Goal: Transaction & Acquisition: Book appointment/travel/reservation

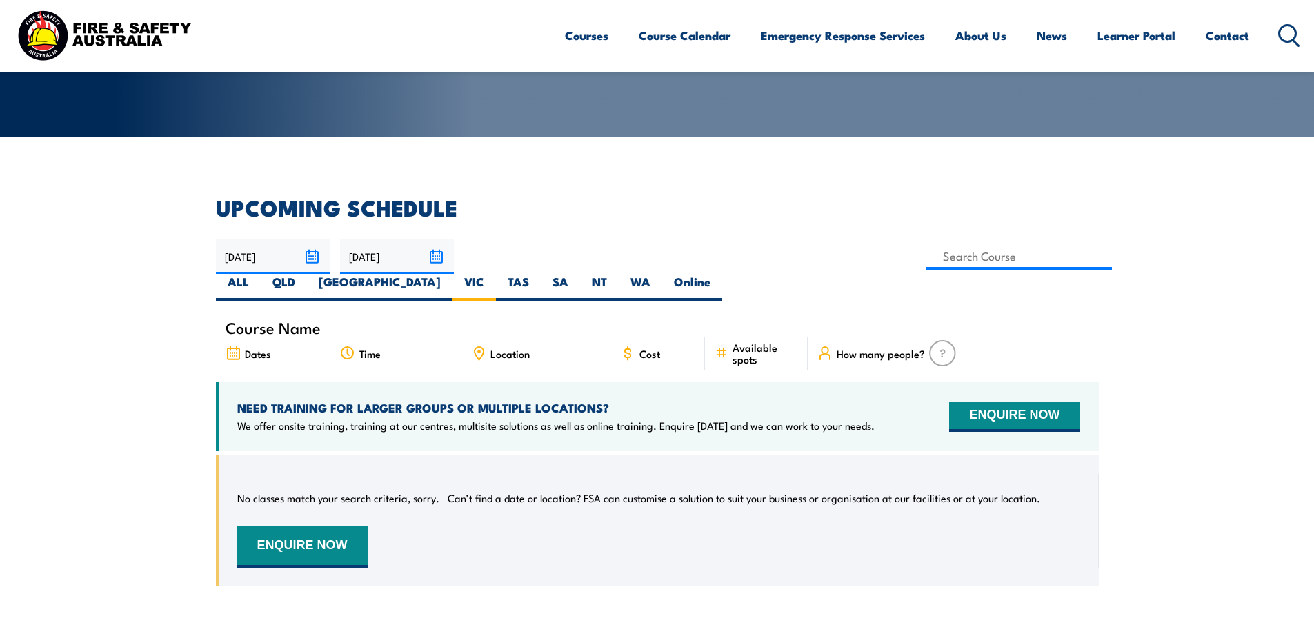
click at [530, 337] on div "Location" at bounding box center [536, 353] width 149 height 33
click at [693, 37] on link "Course Calendar" at bounding box center [685, 35] width 92 height 37
click at [687, 45] on link "Course Calendar" at bounding box center [685, 35] width 92 height 37
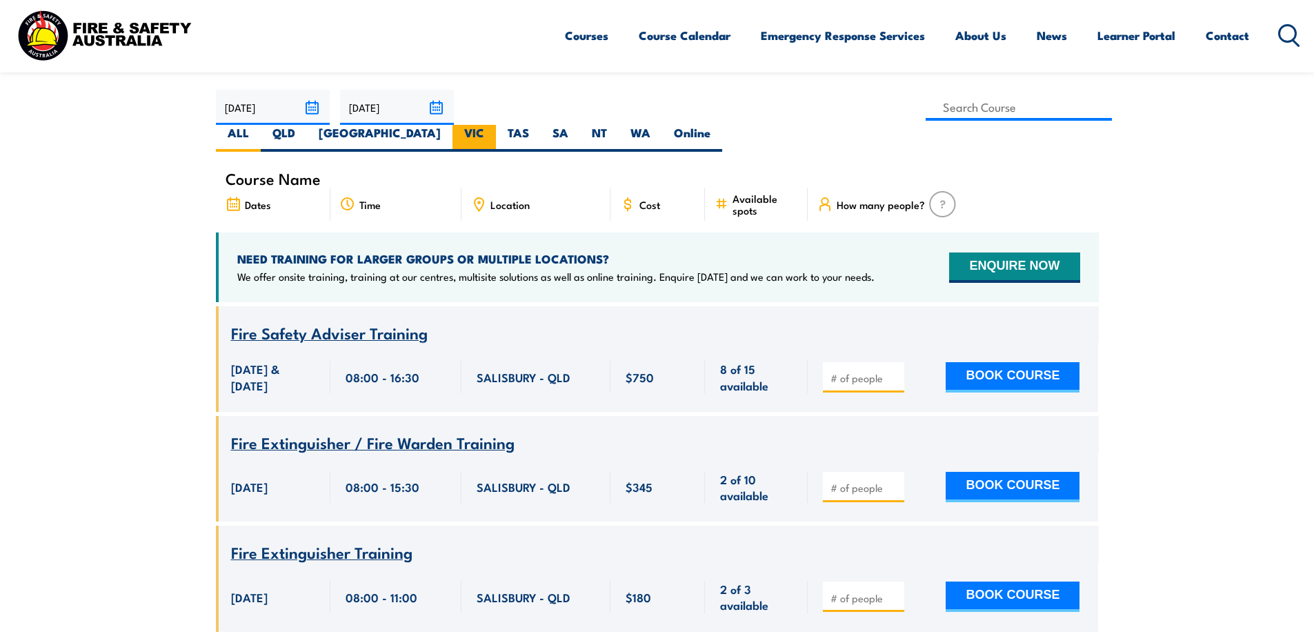
click at [496, 125] on label "VIC" at bounding box center [474, 138] width 43 height 27
click at [493, 125] on input "VIC" at bounding box center [488, 129] width 9 height 9
radio input "true"
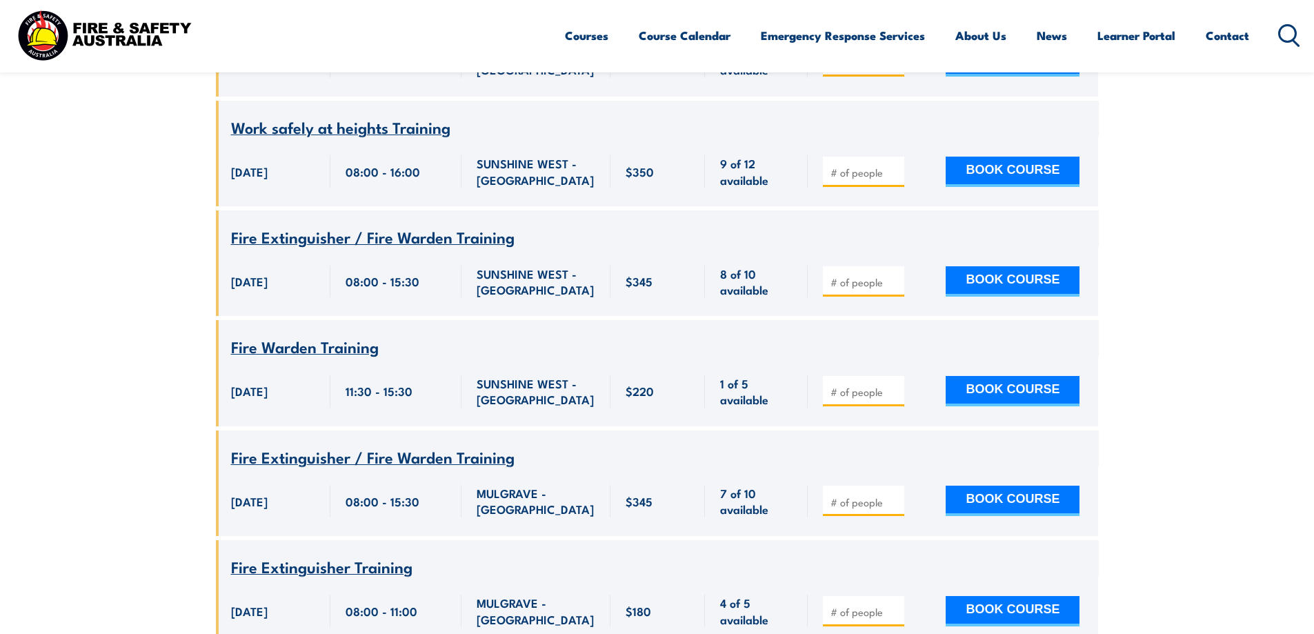
scroll to position [1060, 0]
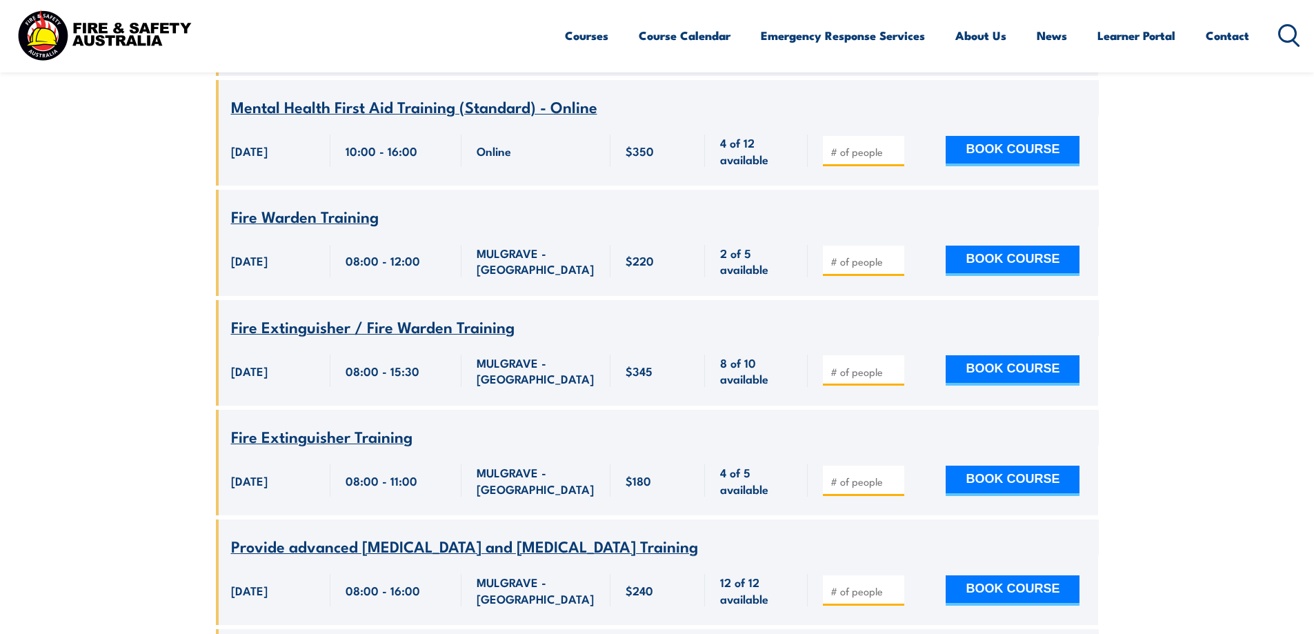
scroll to position [2170, 0]
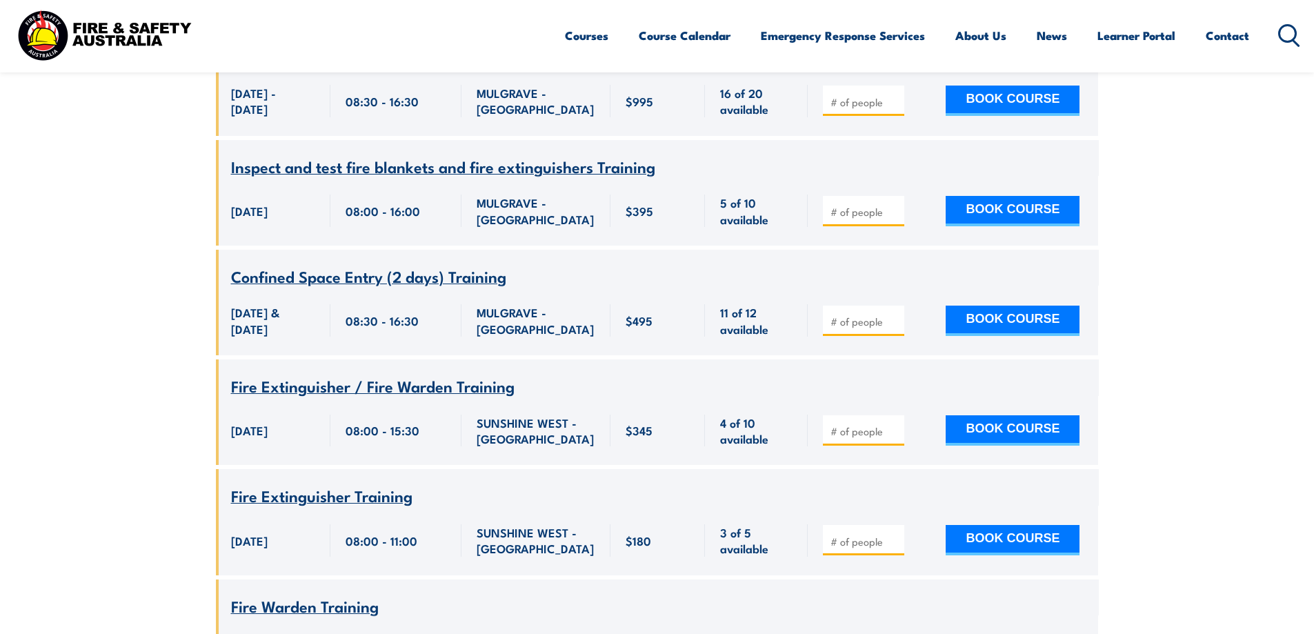
scroll to position [3979, 0]
click at [1172, 242] on section "UPCOMING SCHEDULE 16/08/2025 15/10/2025" at bounding box center [657, 128] width 1314 height 7305
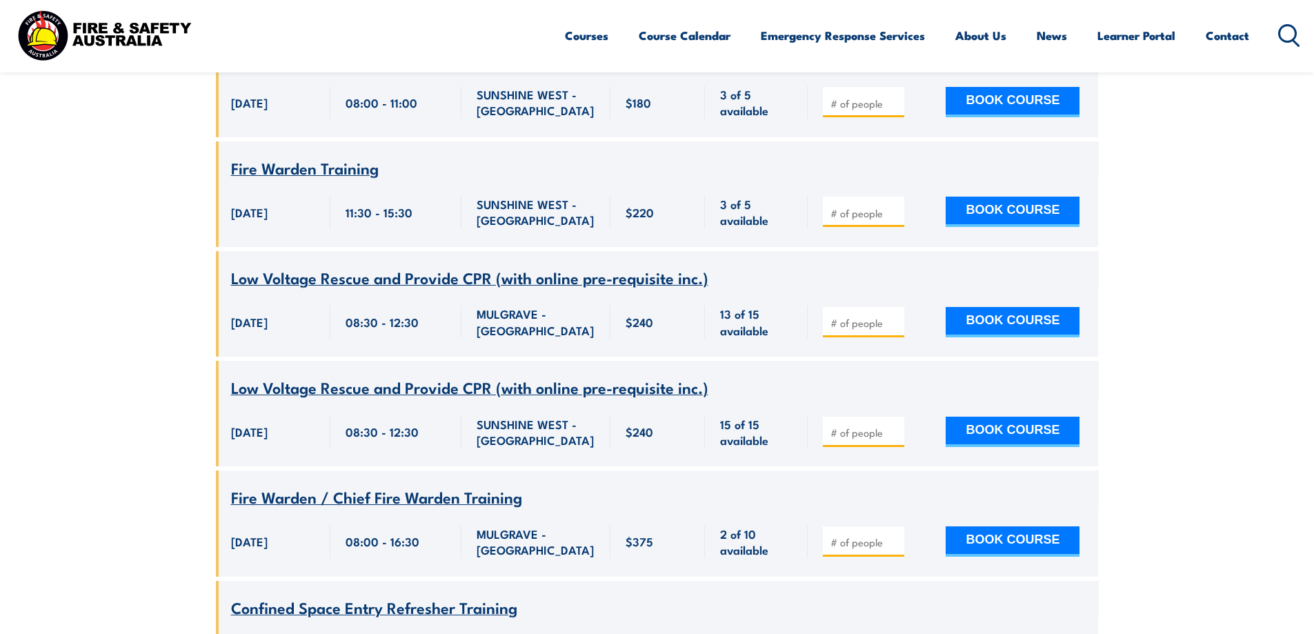
scroll to position [4417, 0]
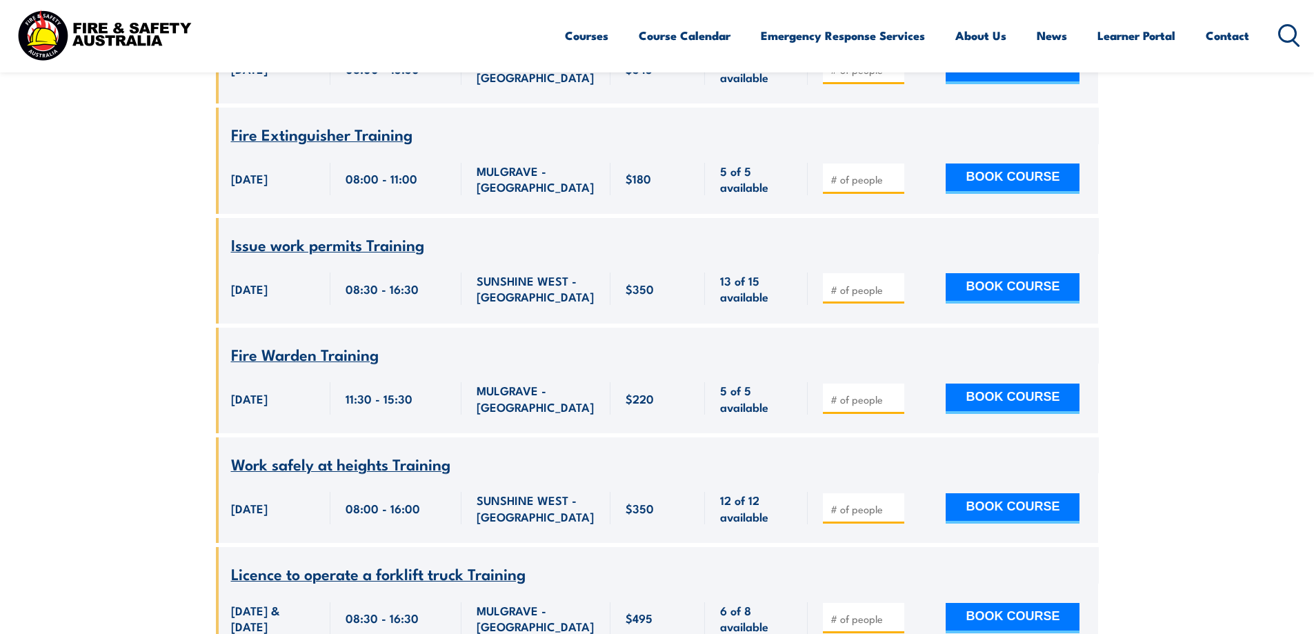
scroll to position [5769, 0]
click at [864, 406] on input "number" at bounding box center [865, 399] width 69 height 14
type input "1"
click at [1024, 413] on button "BOOK COURSE" at bounding box center [1013, 398] width 134 height 30
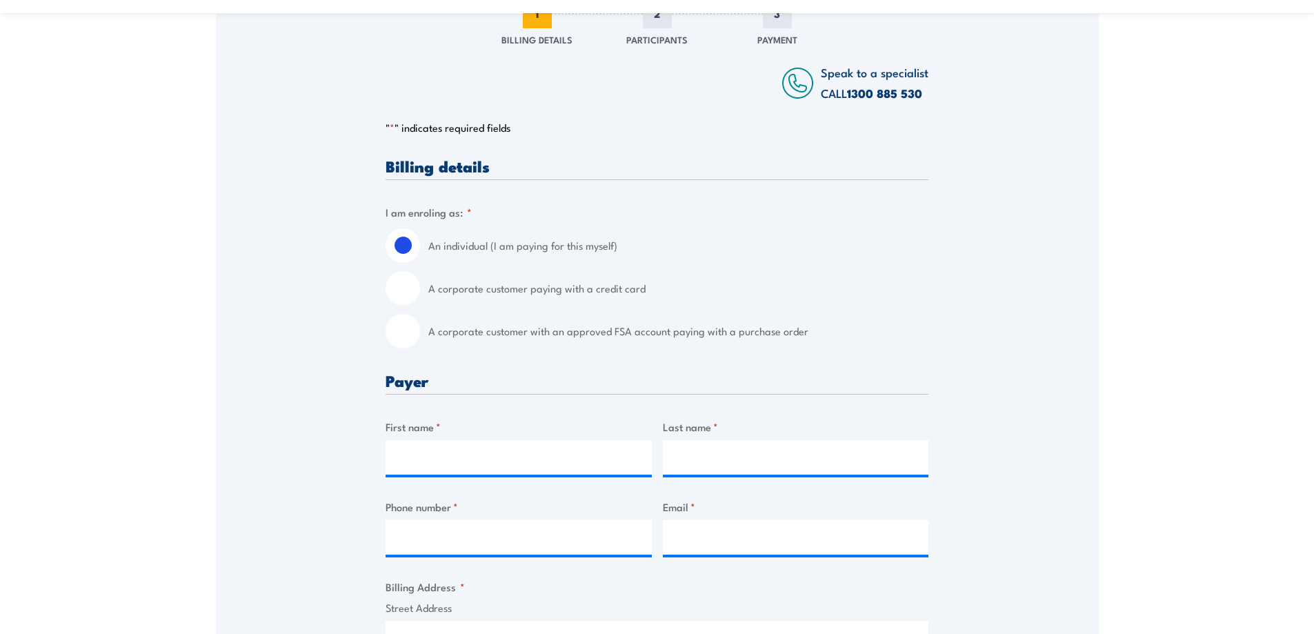
scroll to position [197, 0]
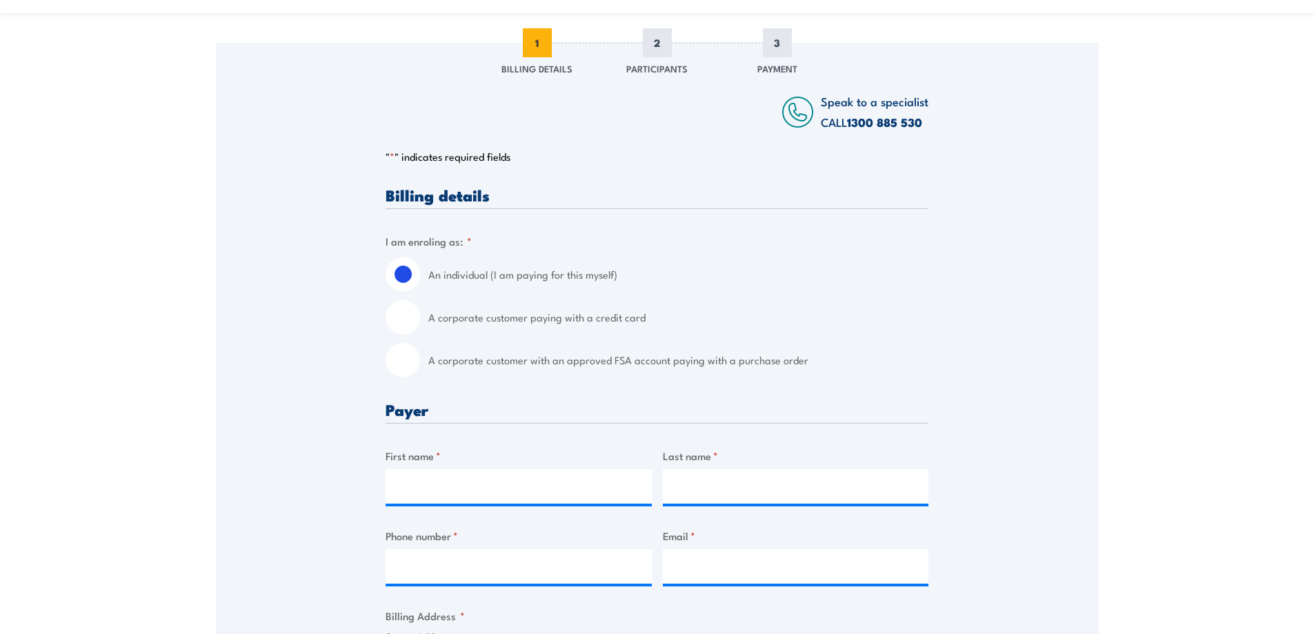
click at [405, 324] on input "A corporate customer paying with a credit card" at bounding box center [403, 317] width 34 height 34
radio input "true"
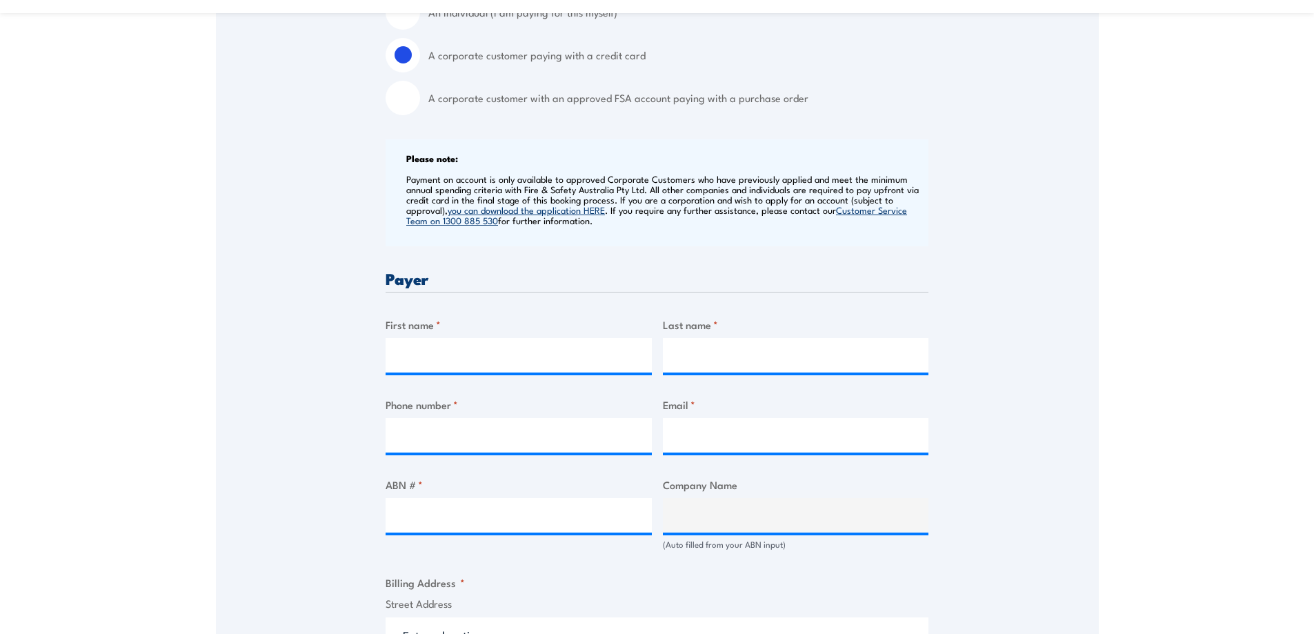
scroll to position [458, 0]
click at [410, 108] on input "A corporate customer with an approved FSA account paying with a purchase order" at bounding box center [403, 98] width 34 height 34
radio input "true"
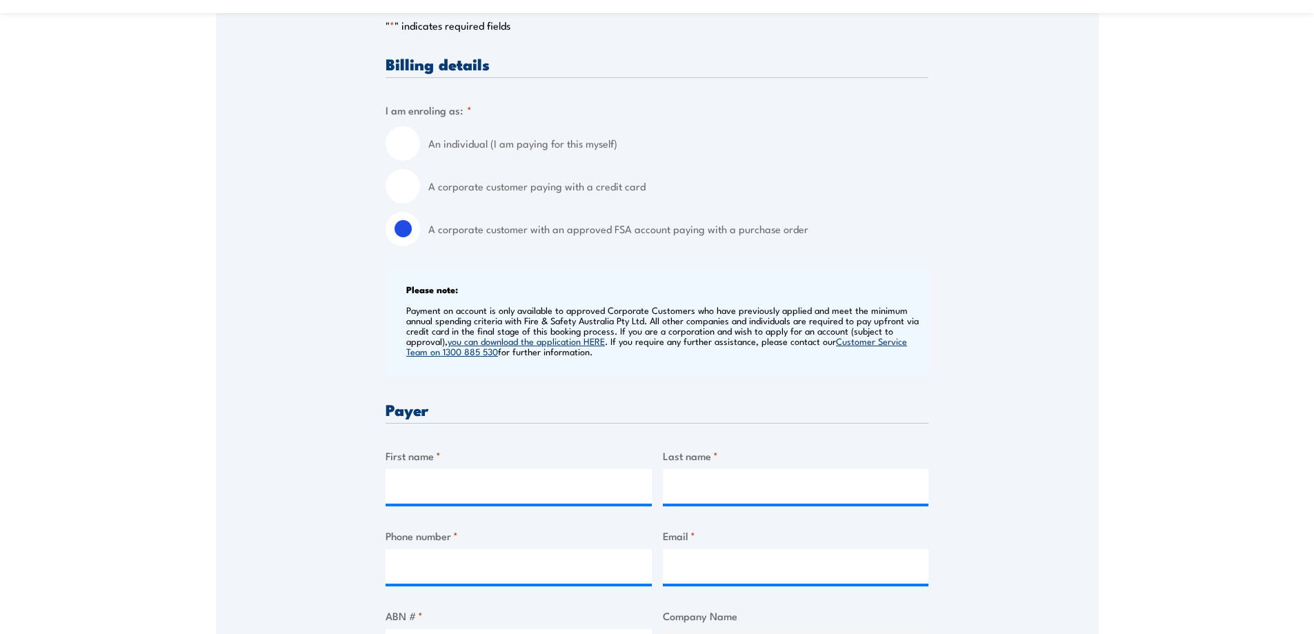
scroll to position [329, 0]
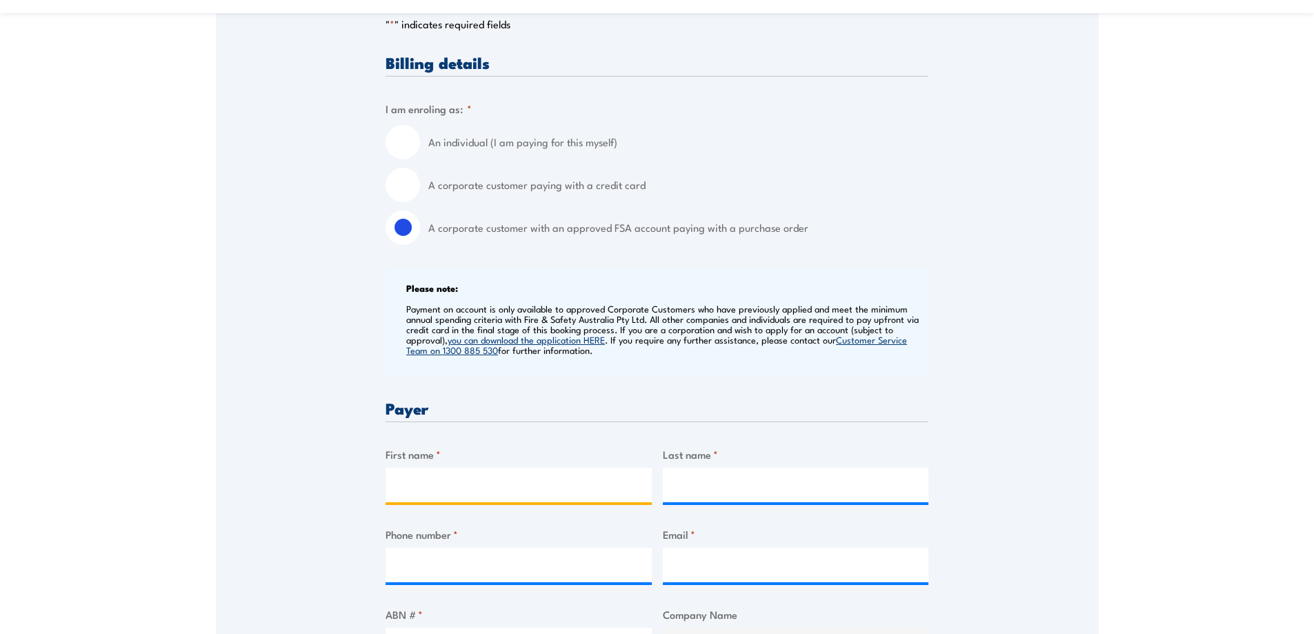
click at [478, 487] on input "First name *" at bounding box center [519, 485] width 266 height 34
type input "r"
click at [408, 188] on input "A corporate customer paying with a credit card" at bounding box center [403, 185] width 34 height 34
radio input "true"
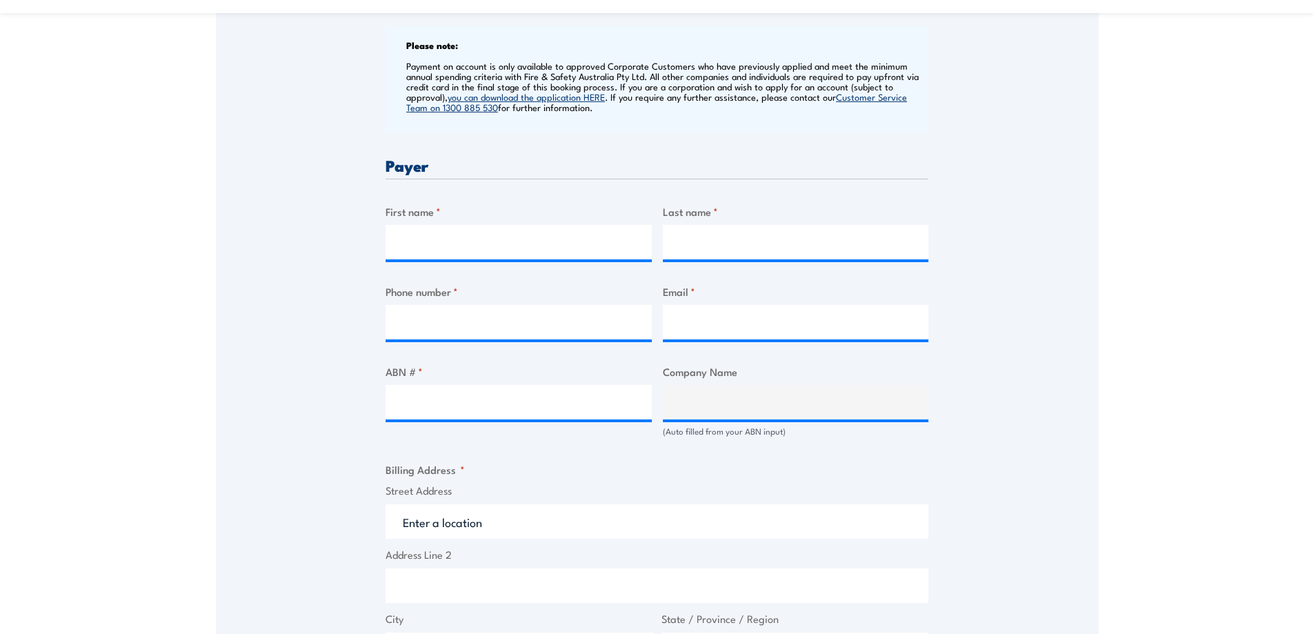
scroll to position [573, 0]
click at [422, 234] on input "First name *" at bounding box center [519, 241] width 266 height 34
type input "Peush"
click at [481, 390] on input "ABN # *" at bounding box center [519, 401] width 266 height 34
paste input "27 657 936 206"
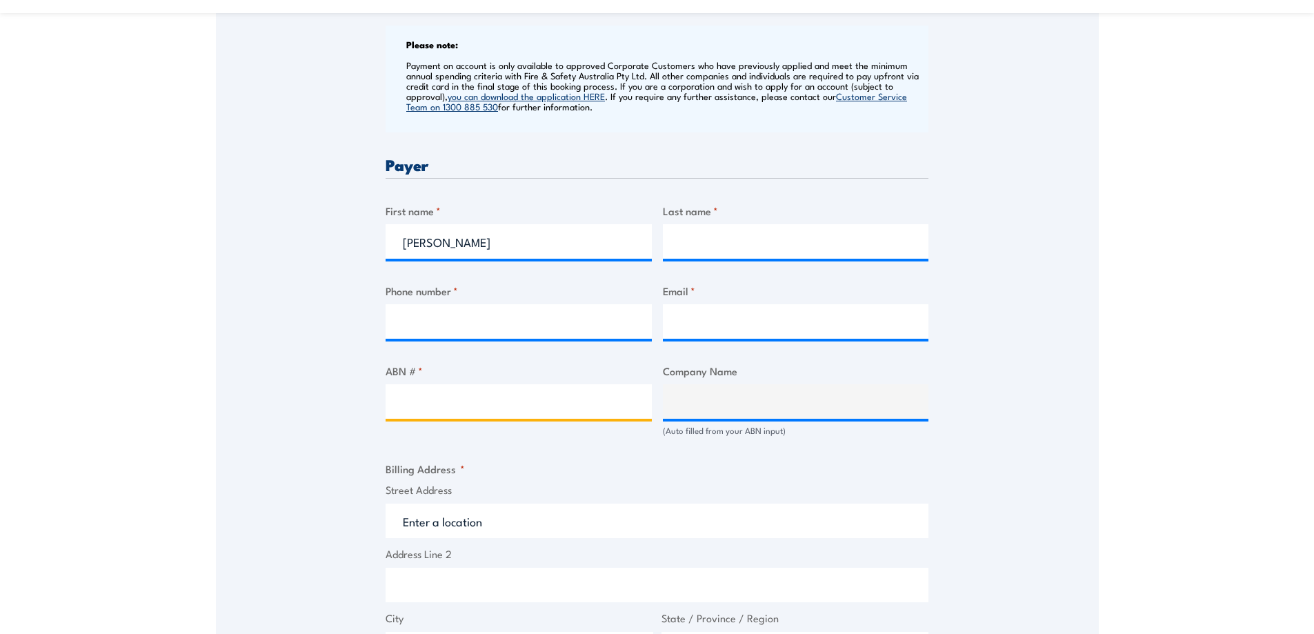
type input "27 657 936 206"
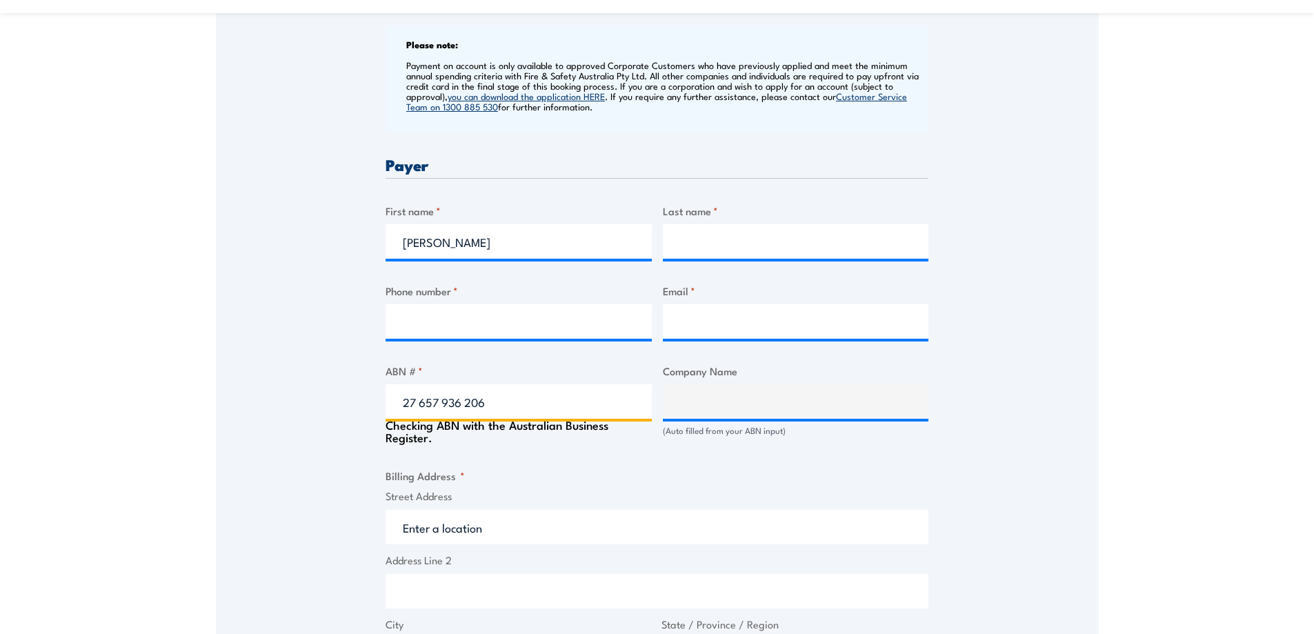
type input "MODERNA MANUFACTURING AUSTRALIA PTY LTD"
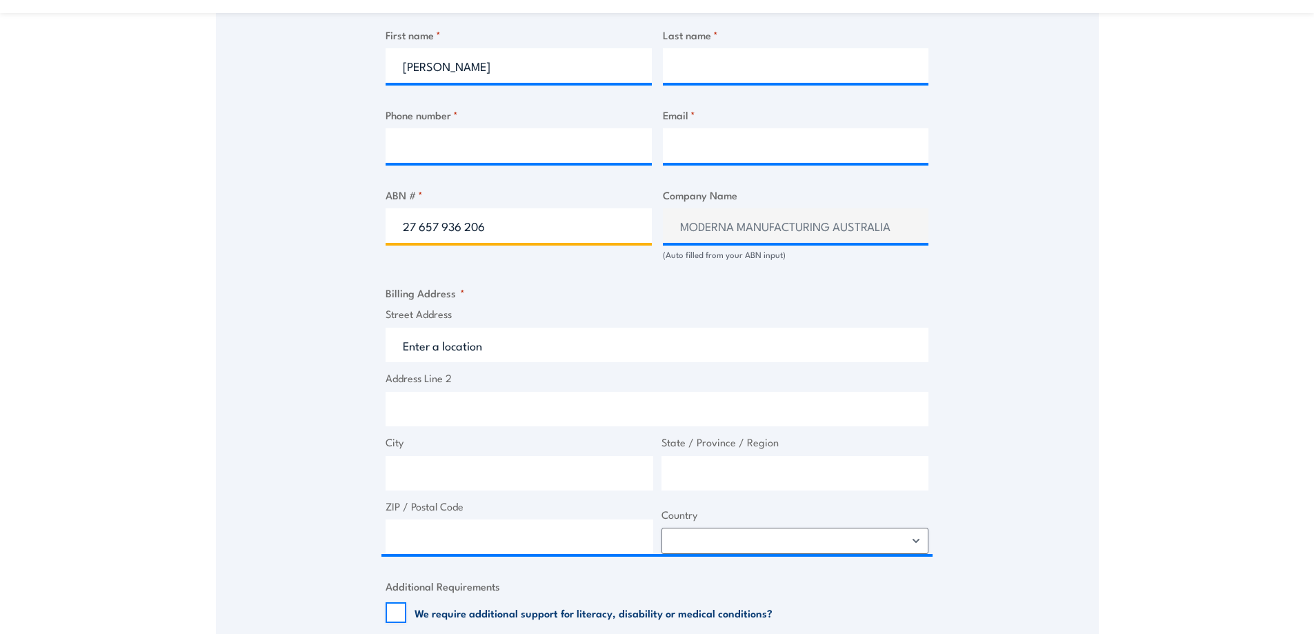
scroll to position [717, 0]
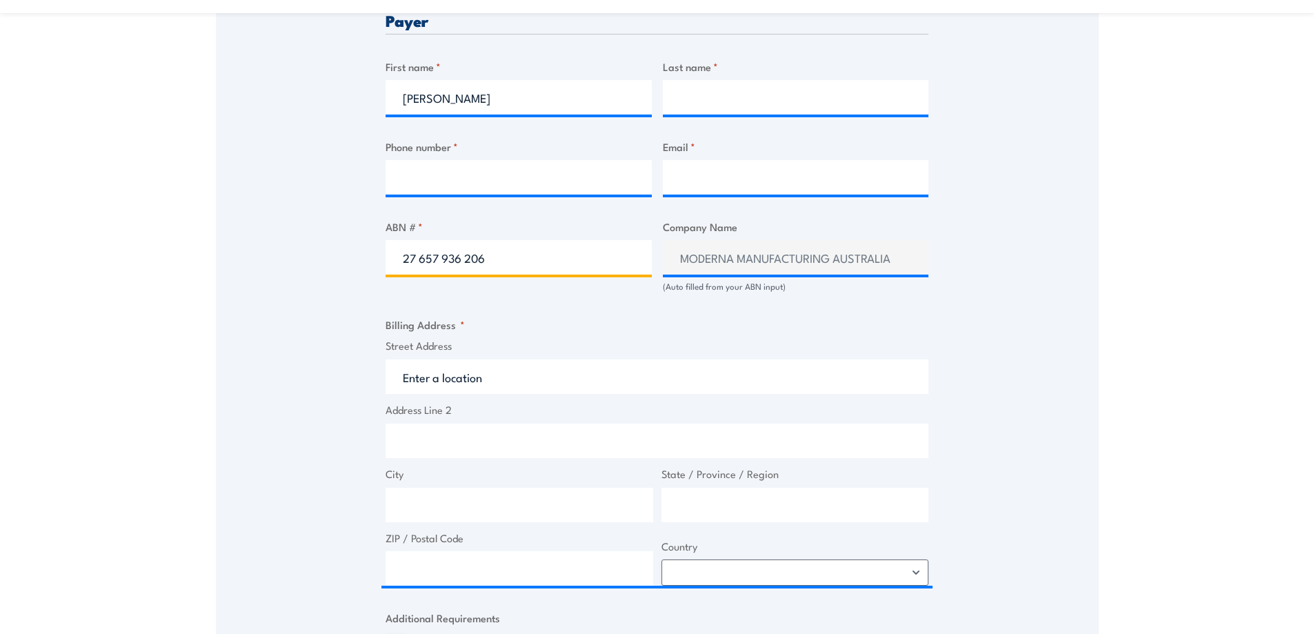
type input "27 657 936 206"
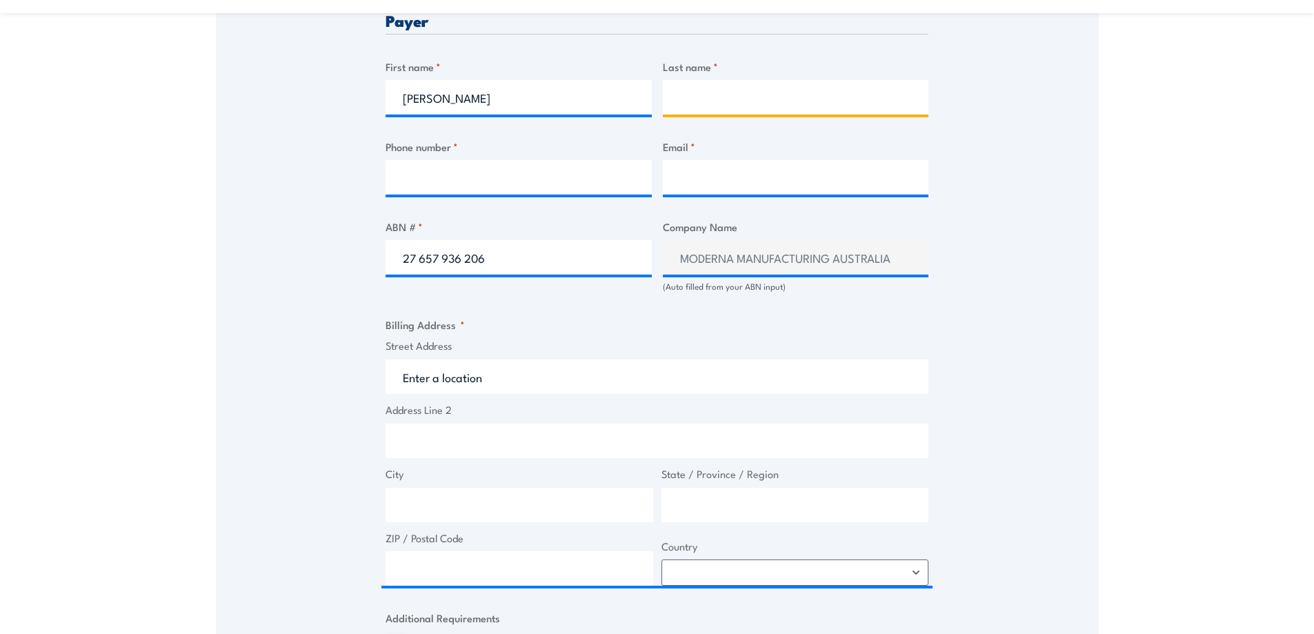
click at [758, 81] on input "Last name *" at bounding box center [796, 97] width 266 height 34
paste input "Bhargava"
type input "Bhargava"
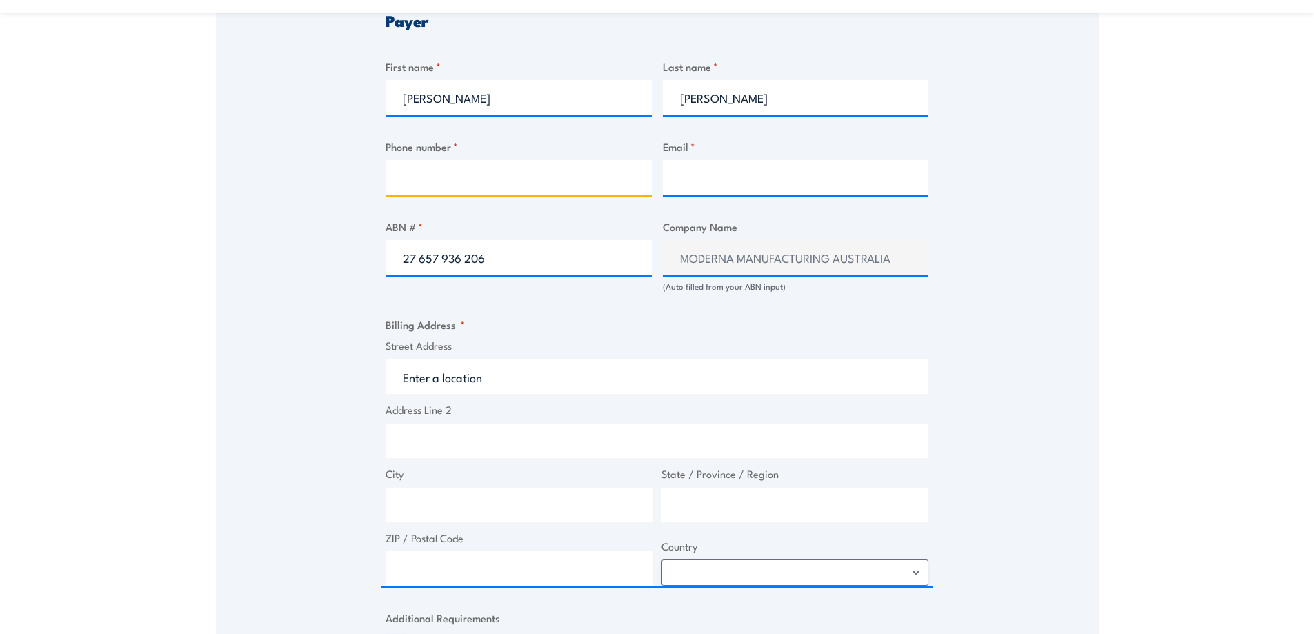
click at [477, 185] on input "Phone number *" at bounding box center [519, 177] width 266 height 34
paste input "+61 401 571 757"
type input "+61 401 571 757"
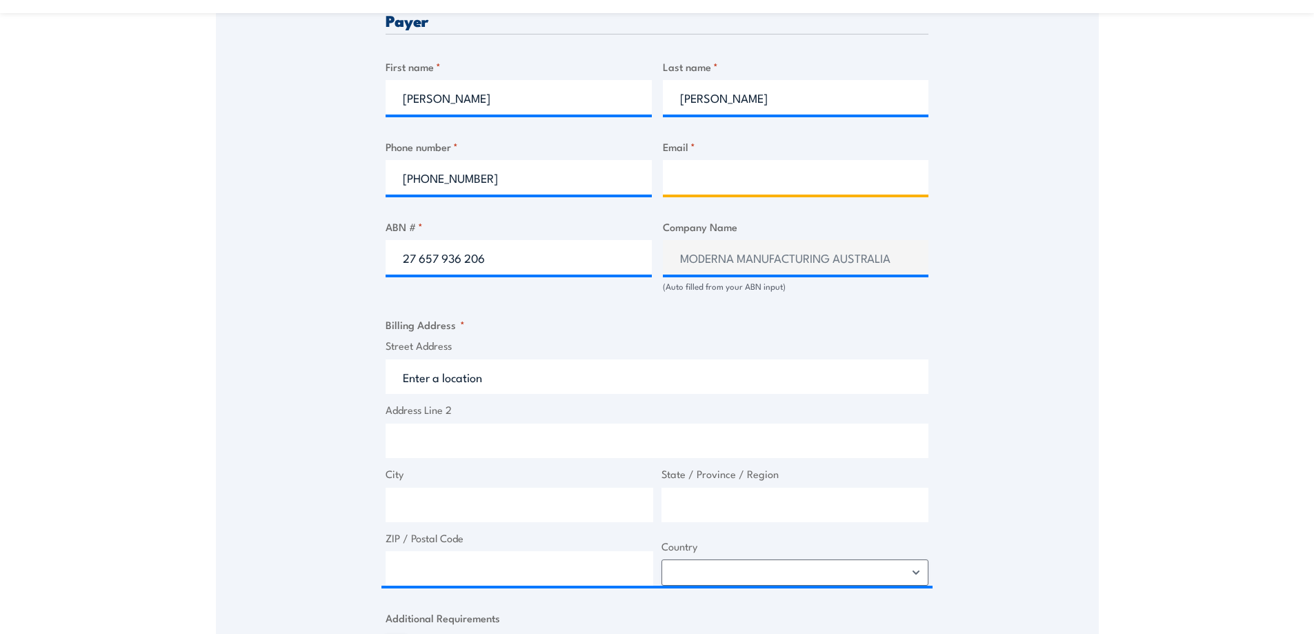
click at [736, 177] on input "Email *" at bounding box center [796, 177] width 266 height 34
paste input "Peush.Bhargava@modernatx.com"
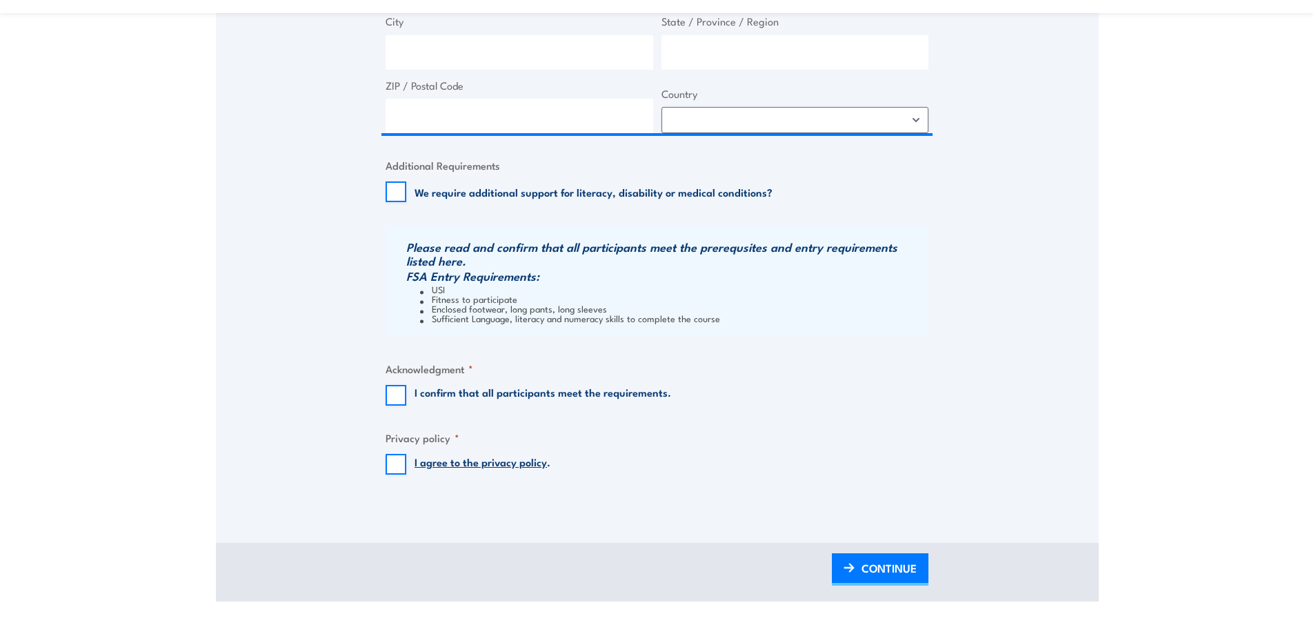
scroll to position [1171, 0]
type input "Peush.Bhargava@modernatx.com"
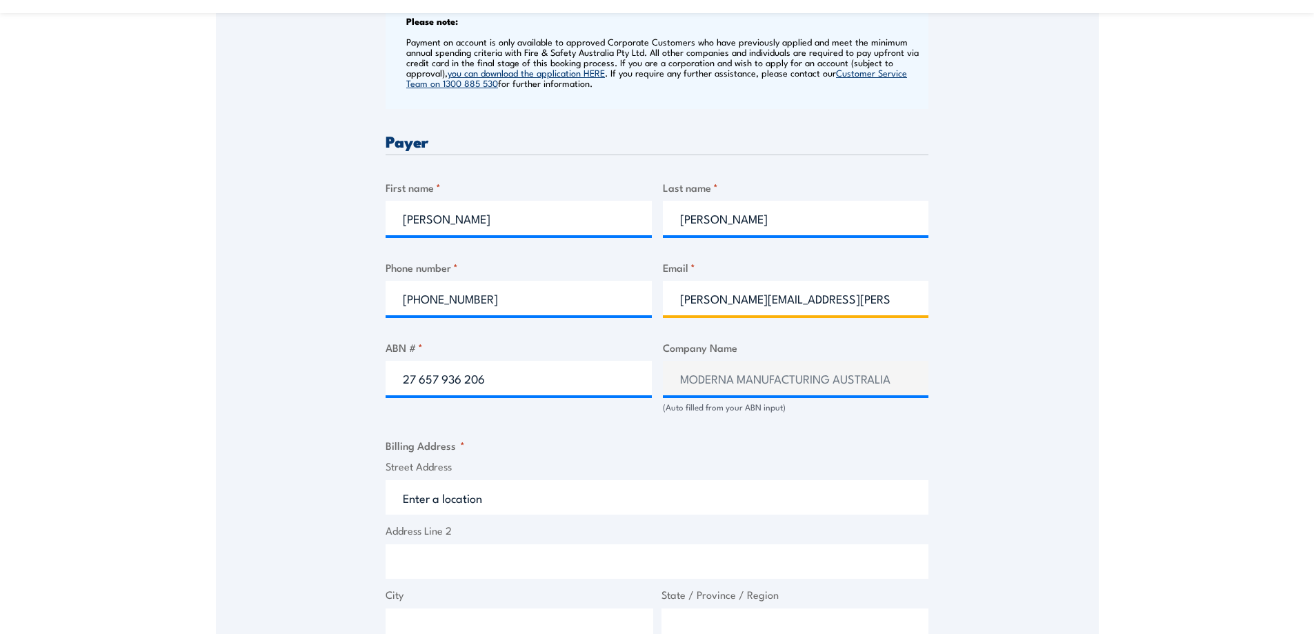
scroll to position [595, 0]
click at [476, 497] on input "Street Address" at bounding box center [657, 498] width 543 height 34
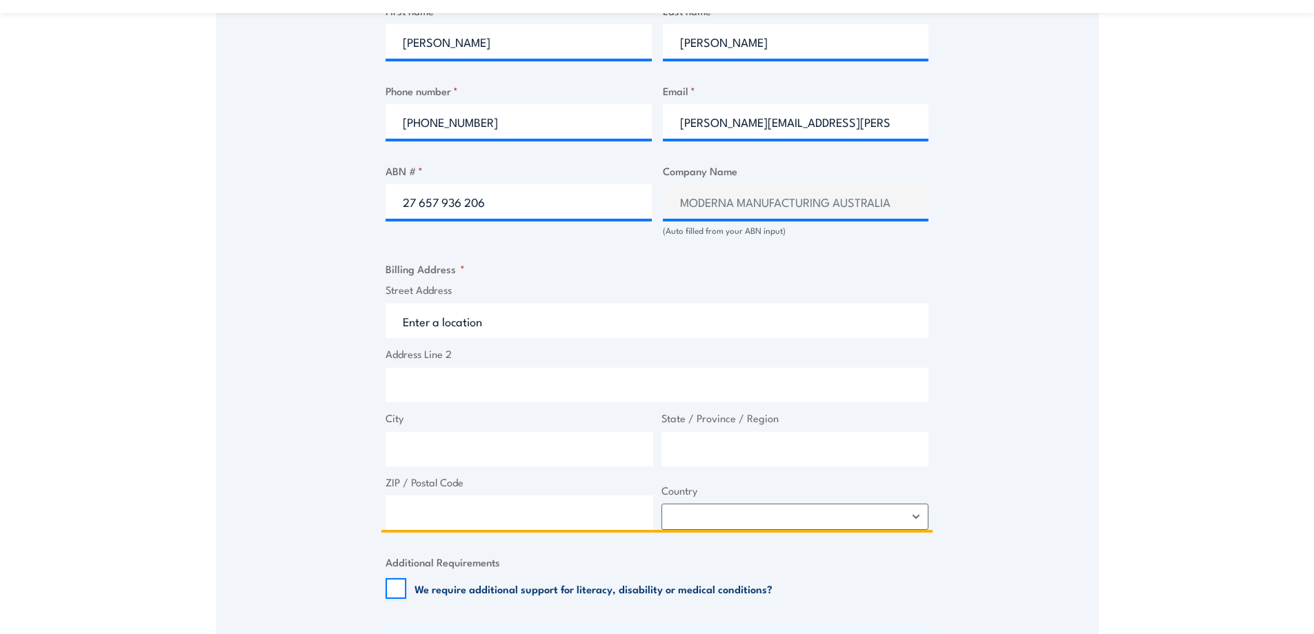
scroll to position [779, 0]
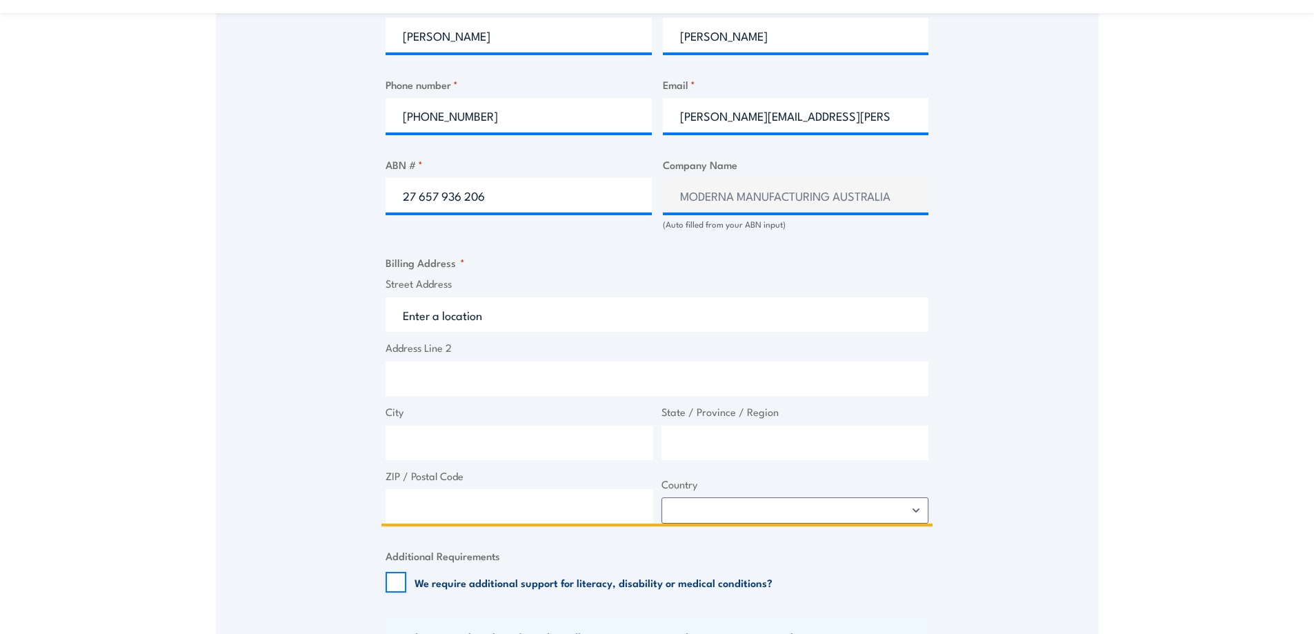
click at [429, 380] on input "Address Line 2" at bounding box center [657, 379] width 543 height 34
paste input "820 Blackburn Rd, Clayton VIC 3168"
drag, startPoint x: 595, startPoint y: 379, endPoint x: 493, endPoint y: 377, distance: 102.8
click at [493, 377] on input "820 Blackburn Rd, Clayton VIC 3168" at bounding box center [657, 379] width 543 height 34
type input "820 Blackburn Rd"
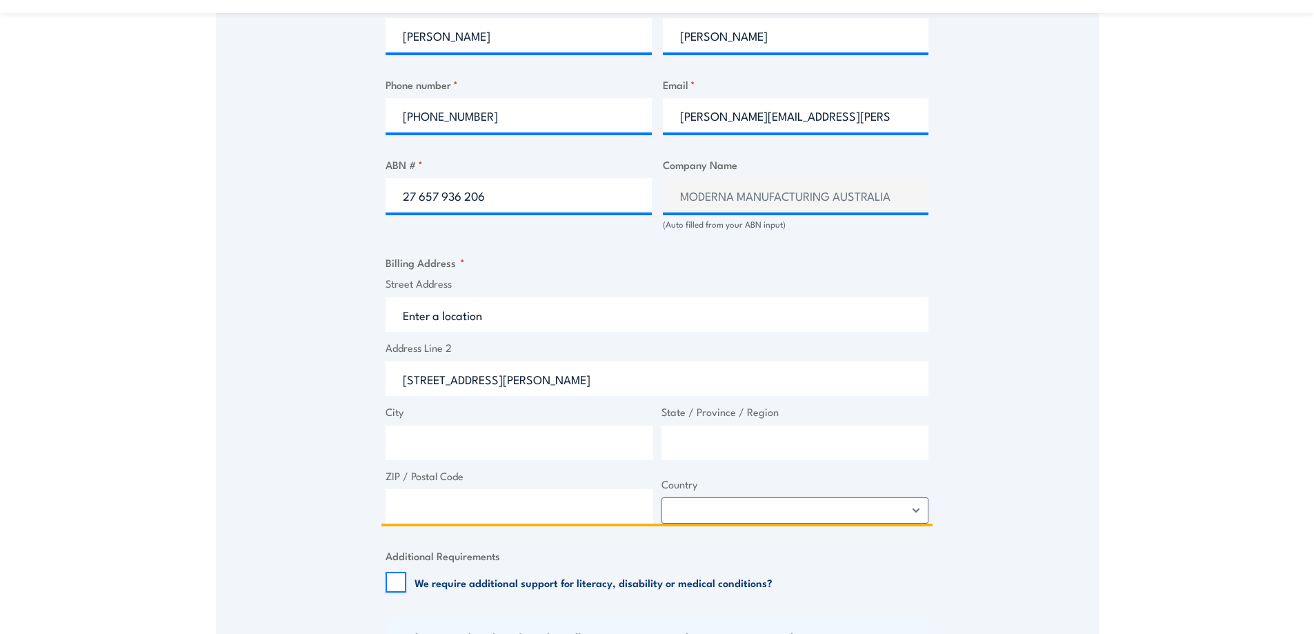
click at [464, 446] on input "City" at bounding box center [520, 443] width 268 height 34
paste input ", Clayton VIC 3168"
click at [410, 444] on input ", Clayton VIC 3168" at bounding box center [520, 443] width 268 height 34
type input "Clayton VIC 3168"
click at [420, 503] on input "ZIP / Postal Code" at bounding box center [520, 506] width 268 height 34
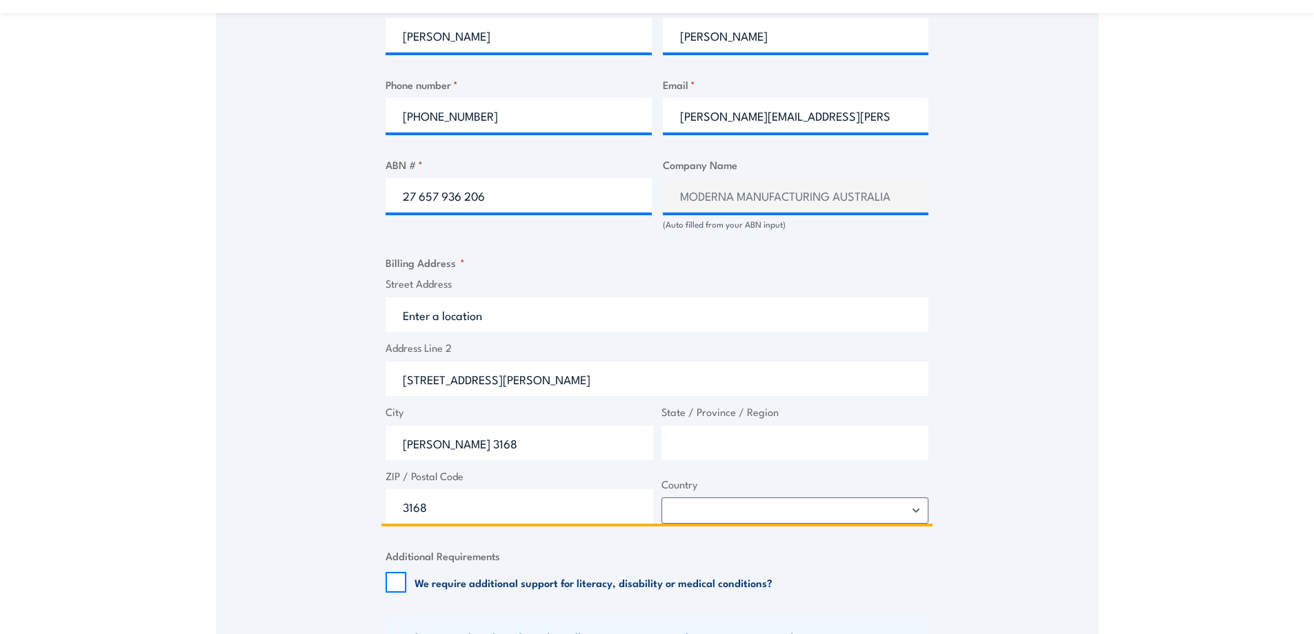
type input "3168"
click at [704, 433] on input "State / Province / Region" at bounding box center [796, 443] width 268 height 34
type input "VIC"
click at [466, 443] on input "Clayton VIC 3168" at bounding box center [520, 443] width 268 height 34
type input "Clayton"
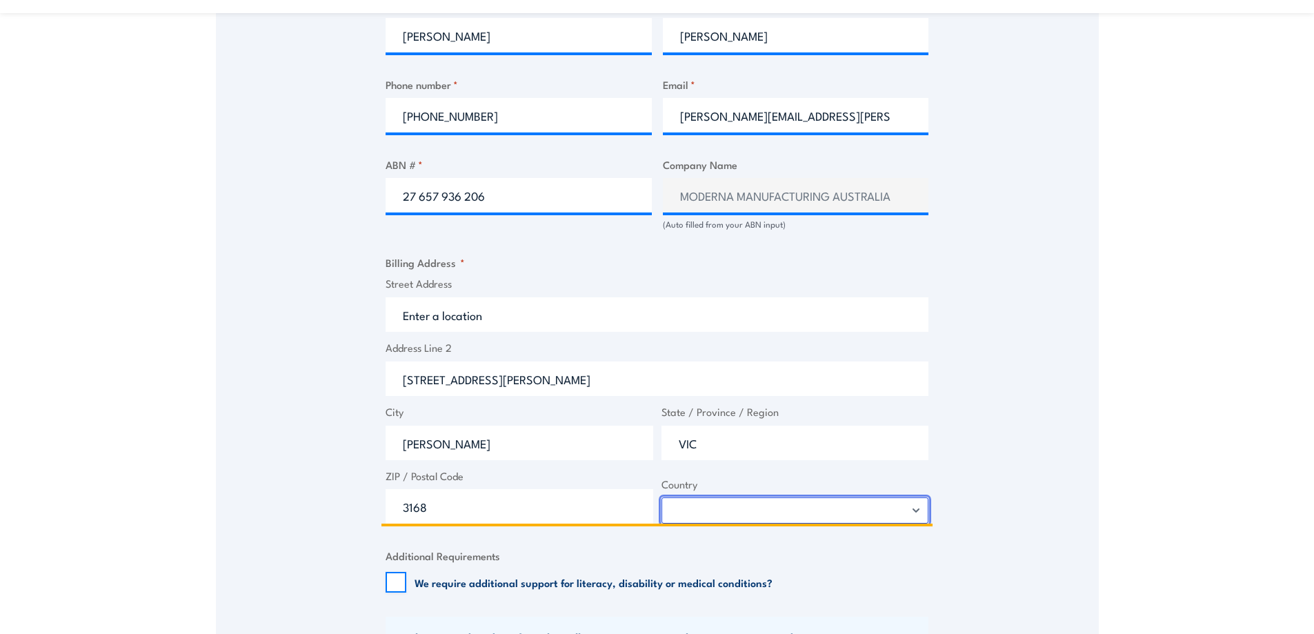
click at [912, 518] on select "Afghanistan Albania Algeria American Samoa Andorra Angola Anguilla Antarctica A…" at bounding box center [796, 510] width 268 height 26
select select "Australia"
click at [662, 497] on select "Afghanistan Albania Algeria American Samoa Andorra Angola Anguilla Antarctica A…" at bounding box center [796, 510] width 268 height 26
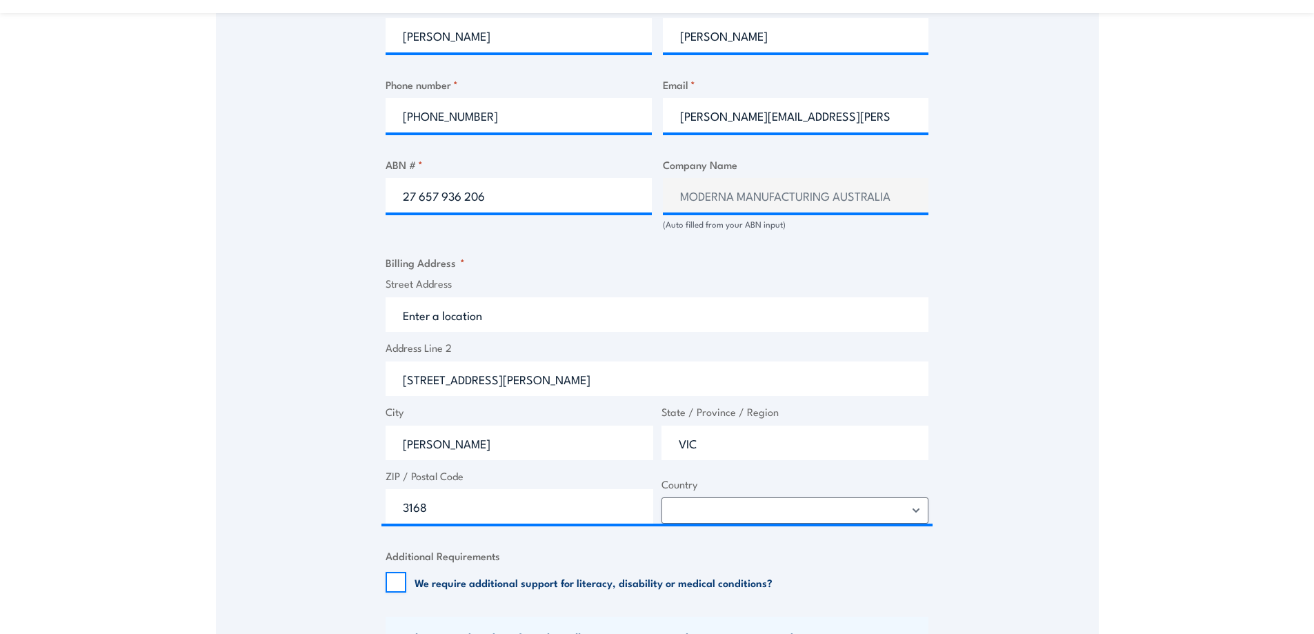
click at [954, 447] on div "Speak to a specialist CALL 1300 885 530 CALL 1300 885 530 " * " indicates requi…" at bounding box center [657, 177] width 883 height 1434
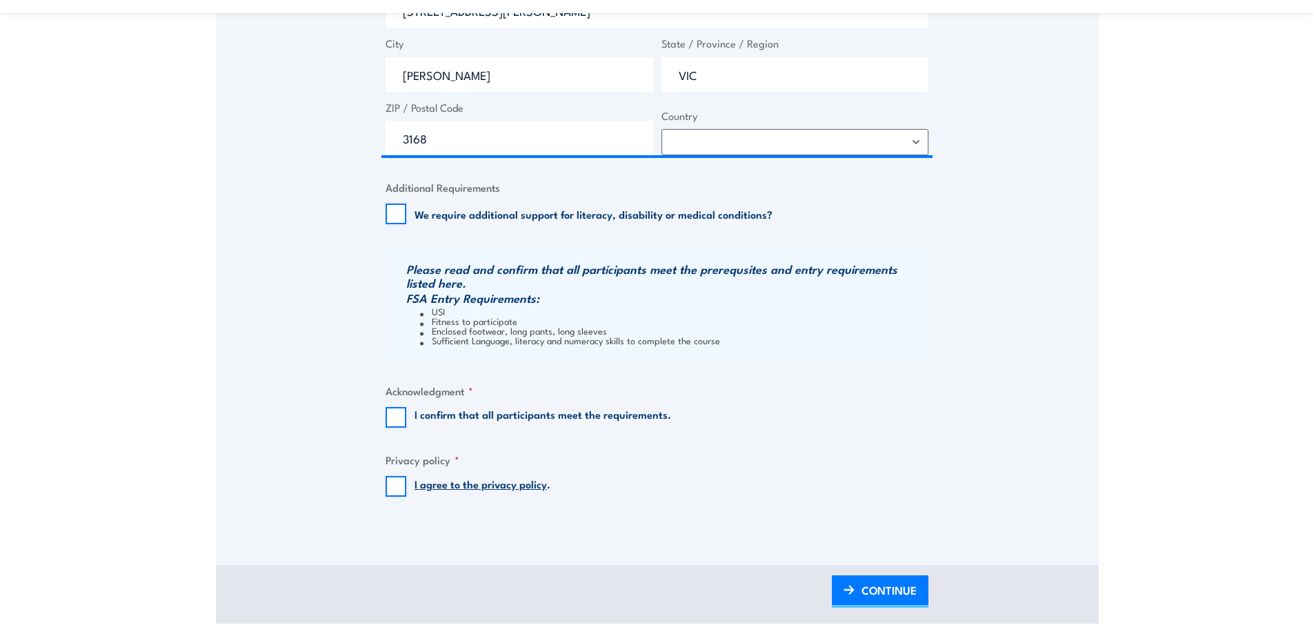
scroll to position [1171, 0]
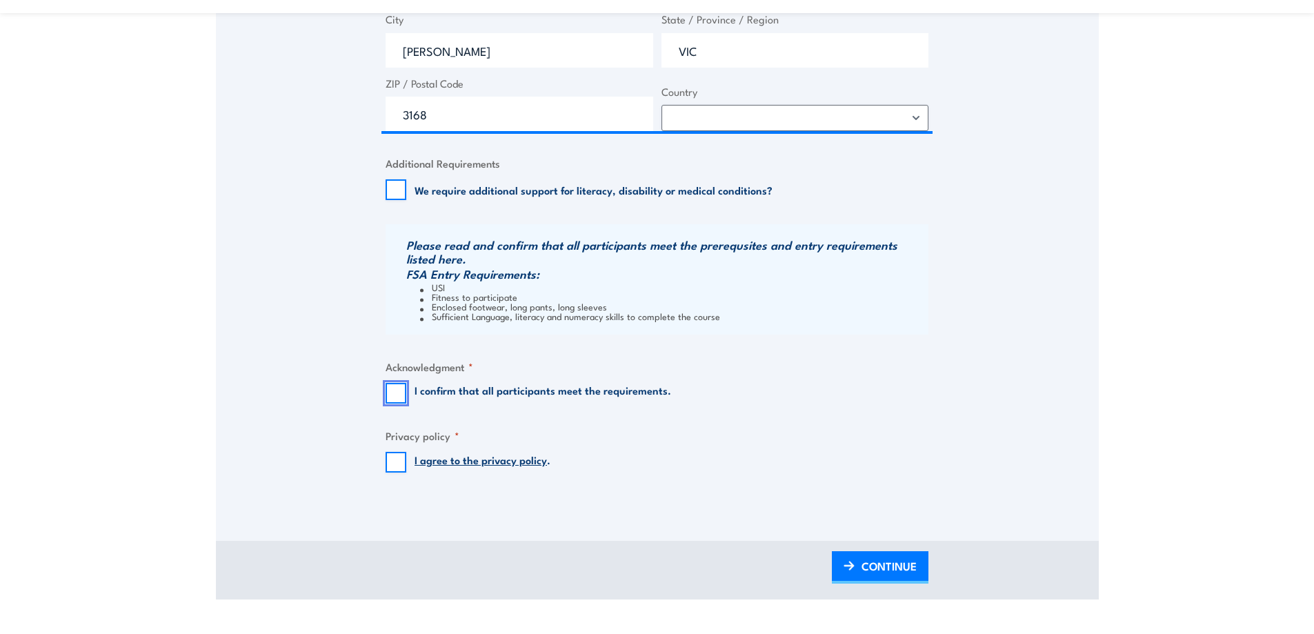
click at [390, 395] on input "I confirm that all participants meet the requirements." at bounding box center [396, 393] width 21 height 21
checkbox input "true"
click at [391, 465] on input "I agree to the privacy policy ." at bounding box center [396, 462] width 21 height 21
checkbox input "true"
click at [898, 568] on span "CONTINUE" at bounding box center [889, 566] width 55 height 37
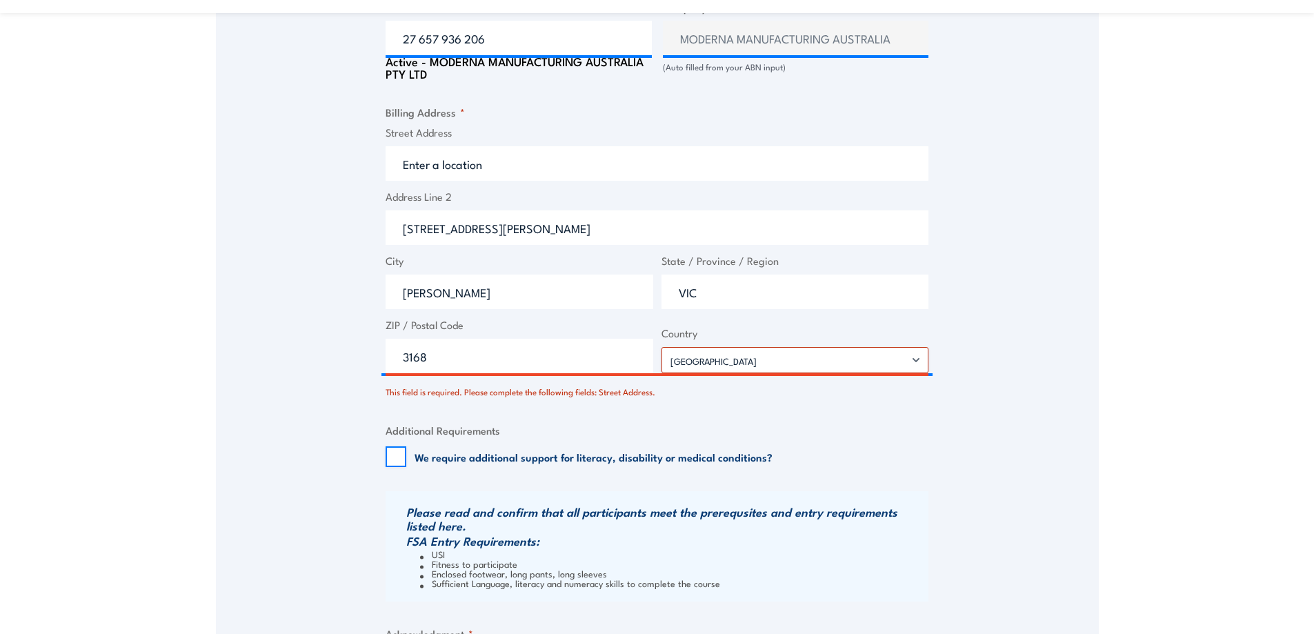
scroll to position [989, 0]
click at [886, 363] on select "Afghanistan Albania Algeria American Samoa Andorra Angola Anguilla Antarctica A…" at bounding box center [796, 361] width 268 height 26
click at [662, 348] on select "Afghanistan Albania Algeria American Samoa Andorra Angola Anguilla Antarctica A…" at bounding box center [796, 361] width 268 height 26
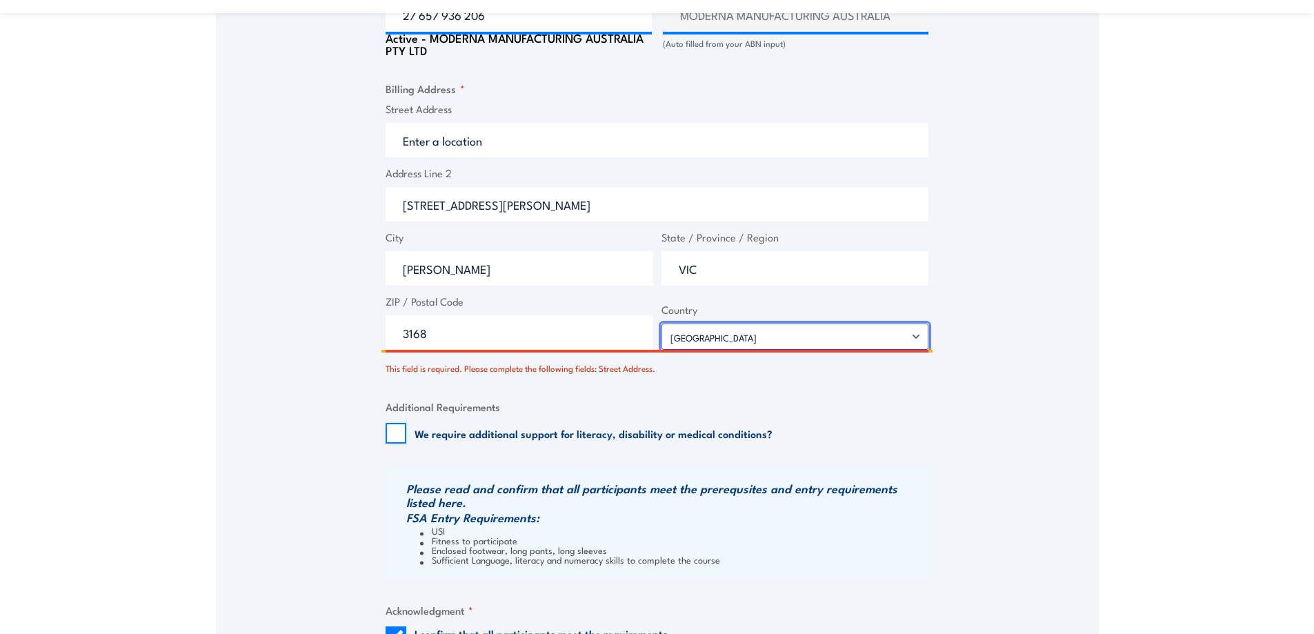
scroll to position [1013, 0]
click at [402, 337] on input "3168" at bounding box center [520, 333] width 268 height 34
click at [496, 334] on input "3168" at bounding box center [520, 333] width 268 height 34
type input "3"
type input "3168"
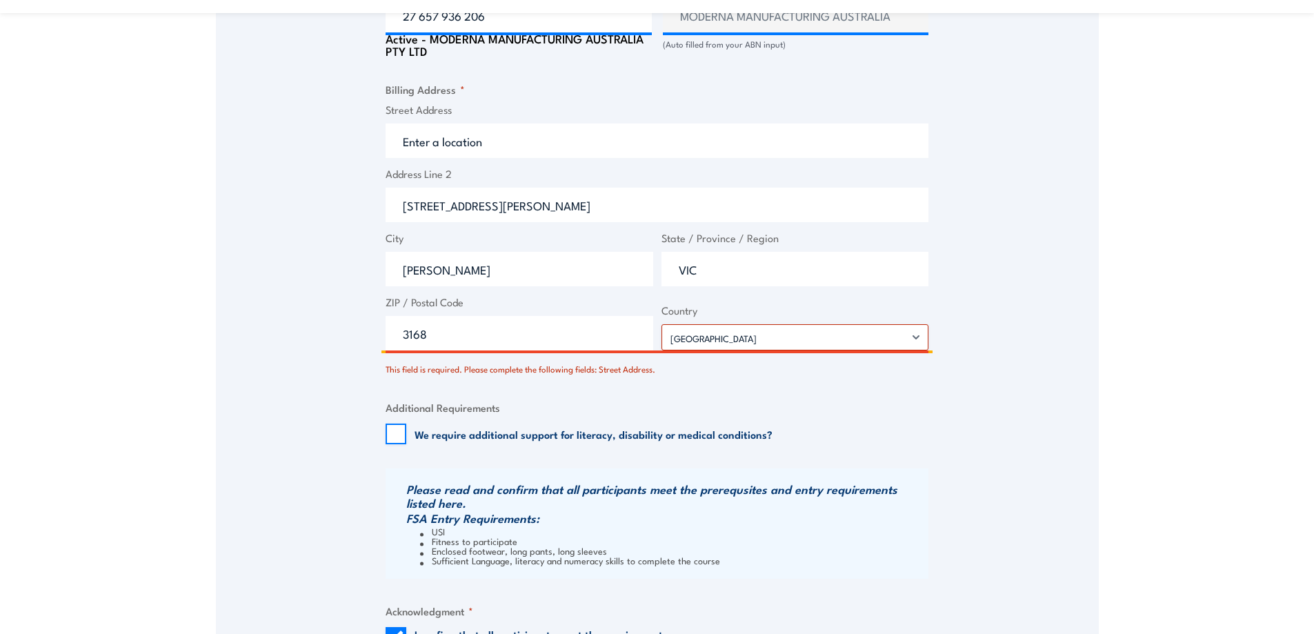
click at [613, 260] on input "Clayton" at bounding box center [520, 269] width 268 height 34
type input "Clayton"
drag, startPoint x: 522, startPoint y: 219, endPoint x: 369, endPoint y: 221, distance: 153.2
click at [454, 146] on input "Street Address" at bounding box center [657, 140] width 543 height 34
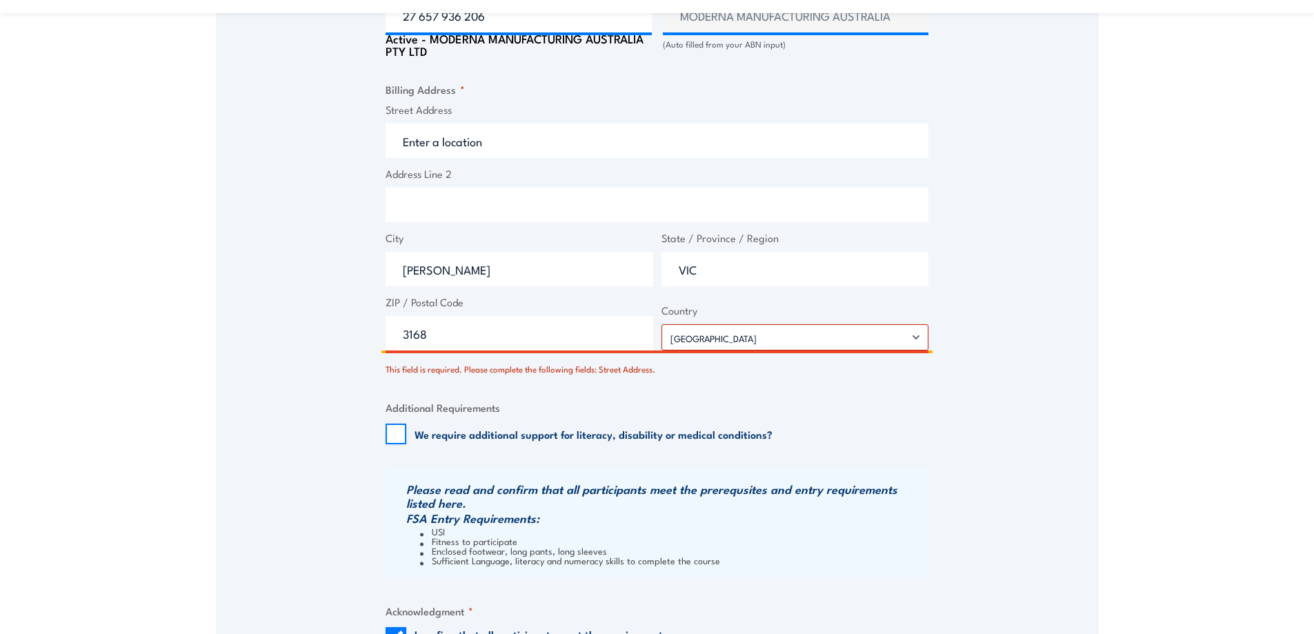
paste input "820 Blackburn Rd"
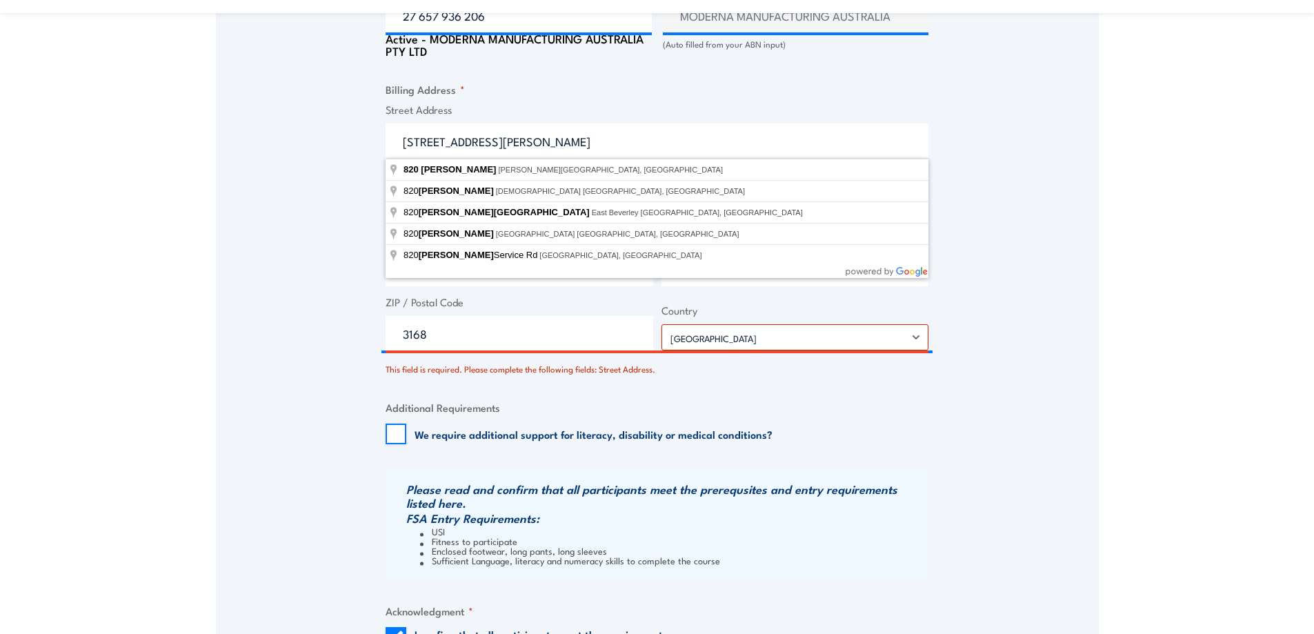
click at [566, 139] on input "820 Blackburn Rd" at bounding box center [657, 140] width 543 height 34
type input "820 Blackburn Rd, Clayton VIC, Australia"
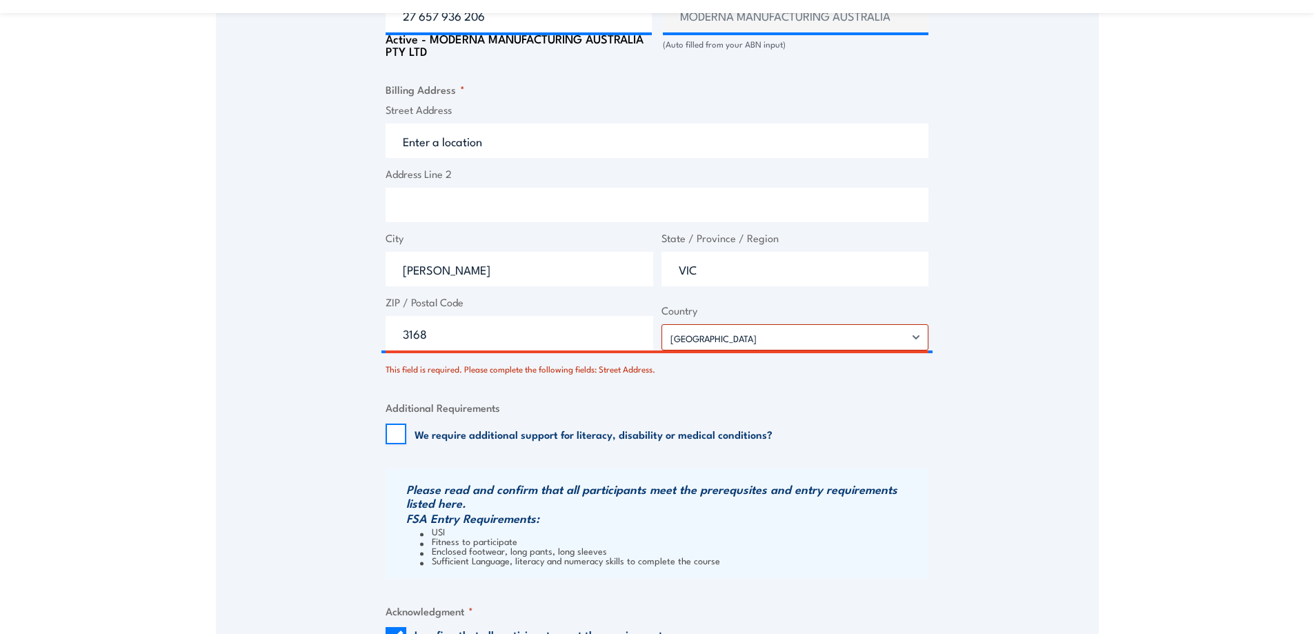
type input "820 Blackburn Rd"
type input "Victoria"
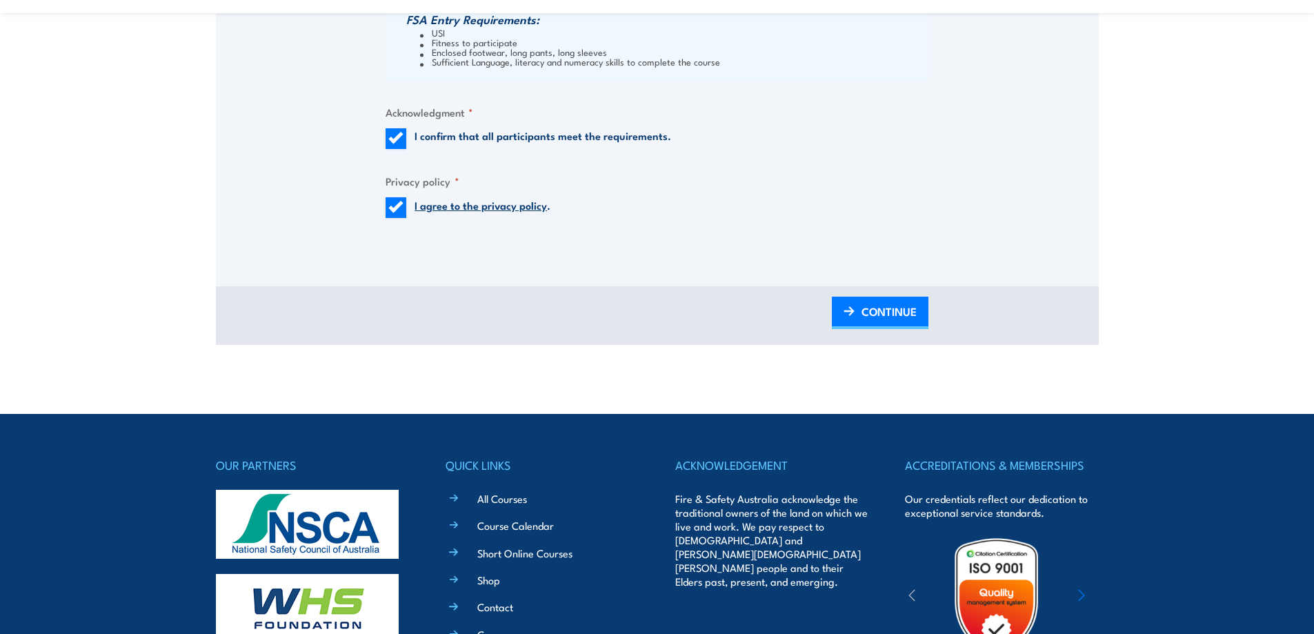
scroll to position [1514, 0]
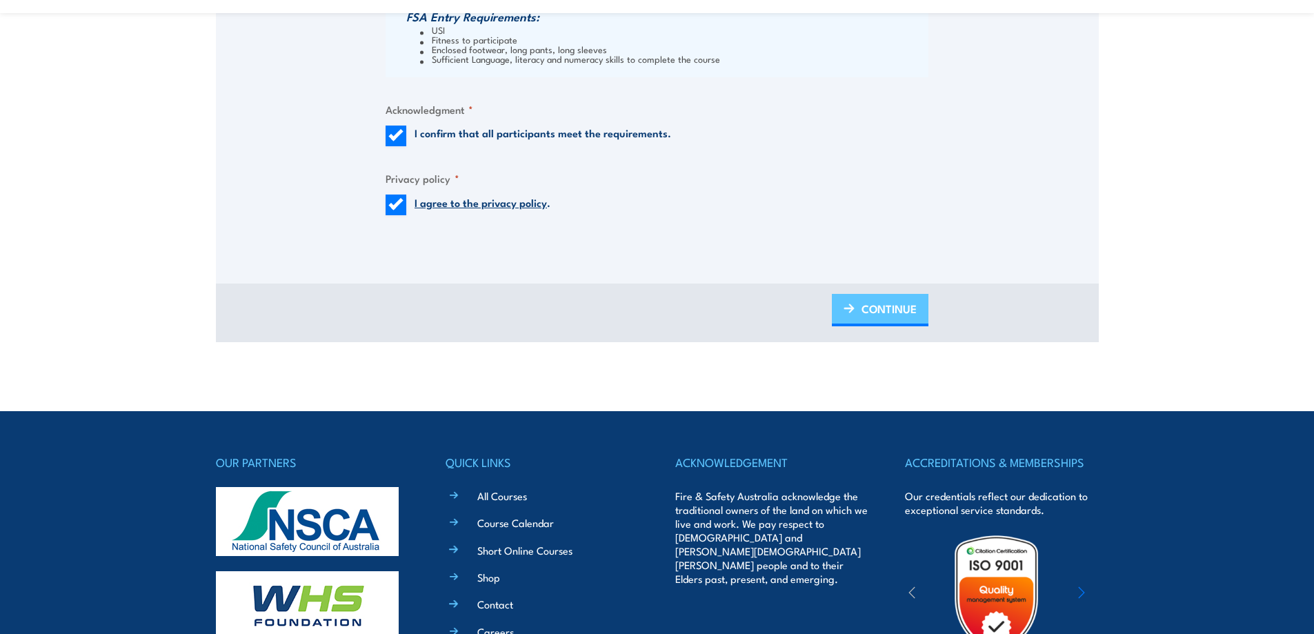
click at [872, 313] on span "CONTINUE" at bounding box center [889, 308] width 55 height 37
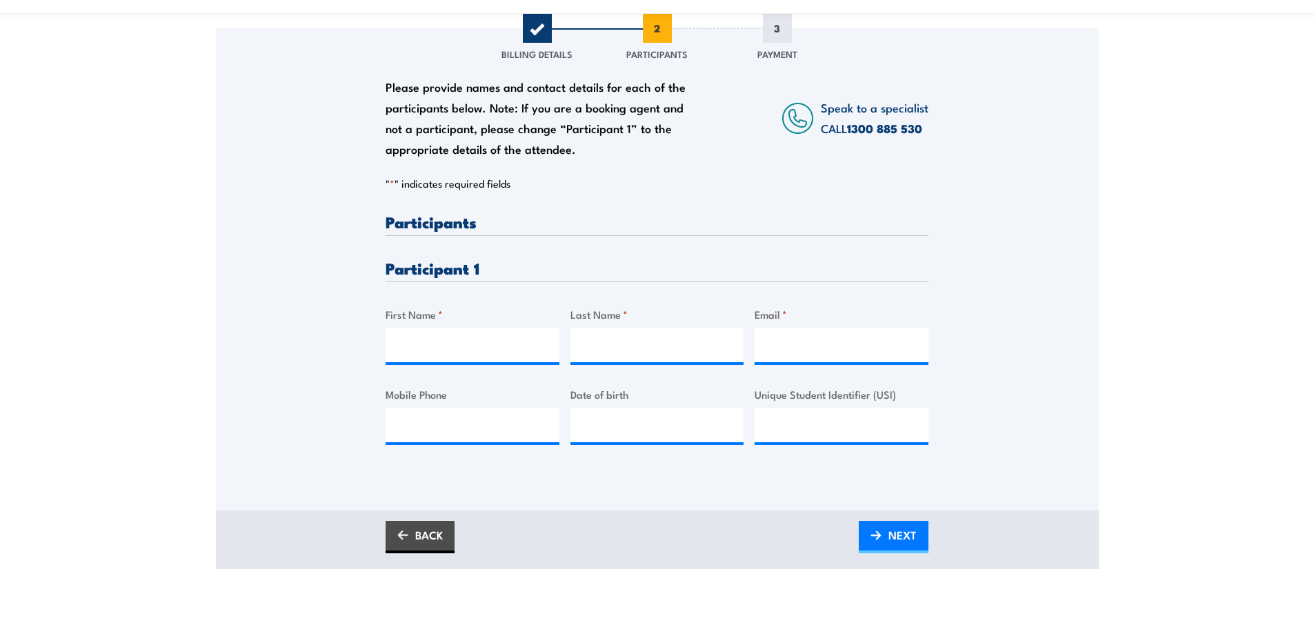
scroll to position [263, 0]
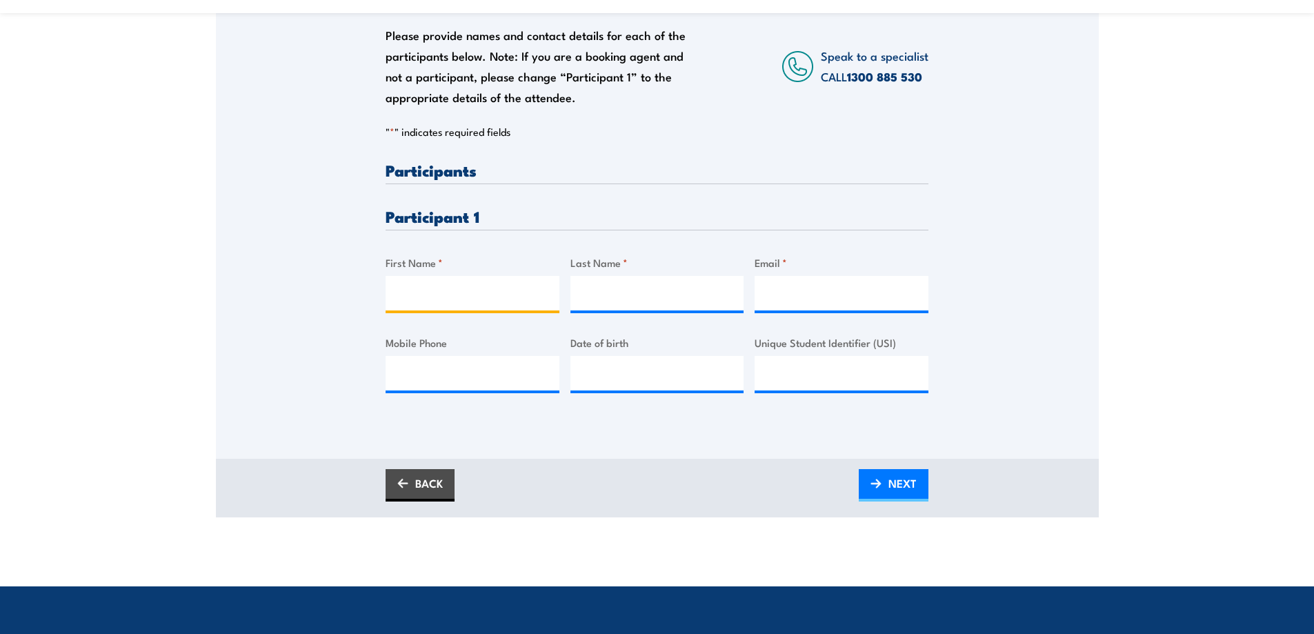
click at [404, 297] on input "First Name *" at bounding box center [473, 293] width 174 height 34
type input "r"
type input "Rhys"
type input "Plose"
click at [789, 298] on input "Email *" at bounding box center [842, 293] width 174 height 34
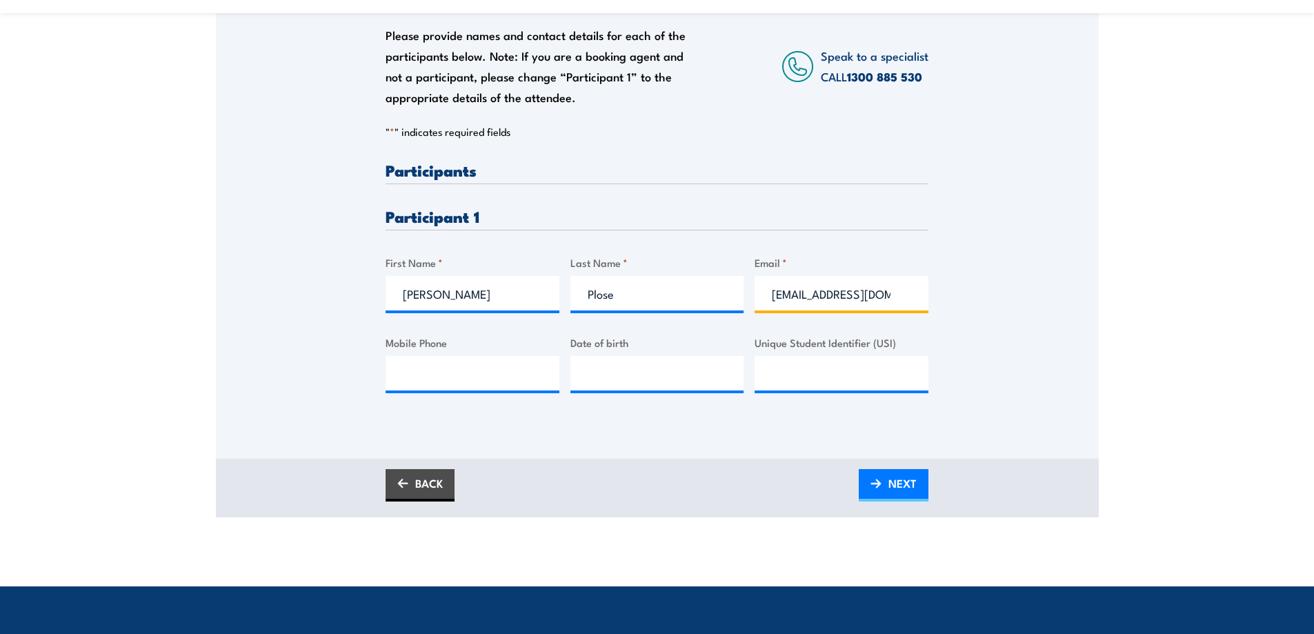
type input "rhysplose@gmail.com"
click at [481, 378] on input "Mobile Phone" at bounding box center [473, 373] width 174 height 34
type input "0406489516"
click at [620, 379] on input "__/__/____" at bounding box center [658, 373] width 174 height 34
type input "11/08/1991"
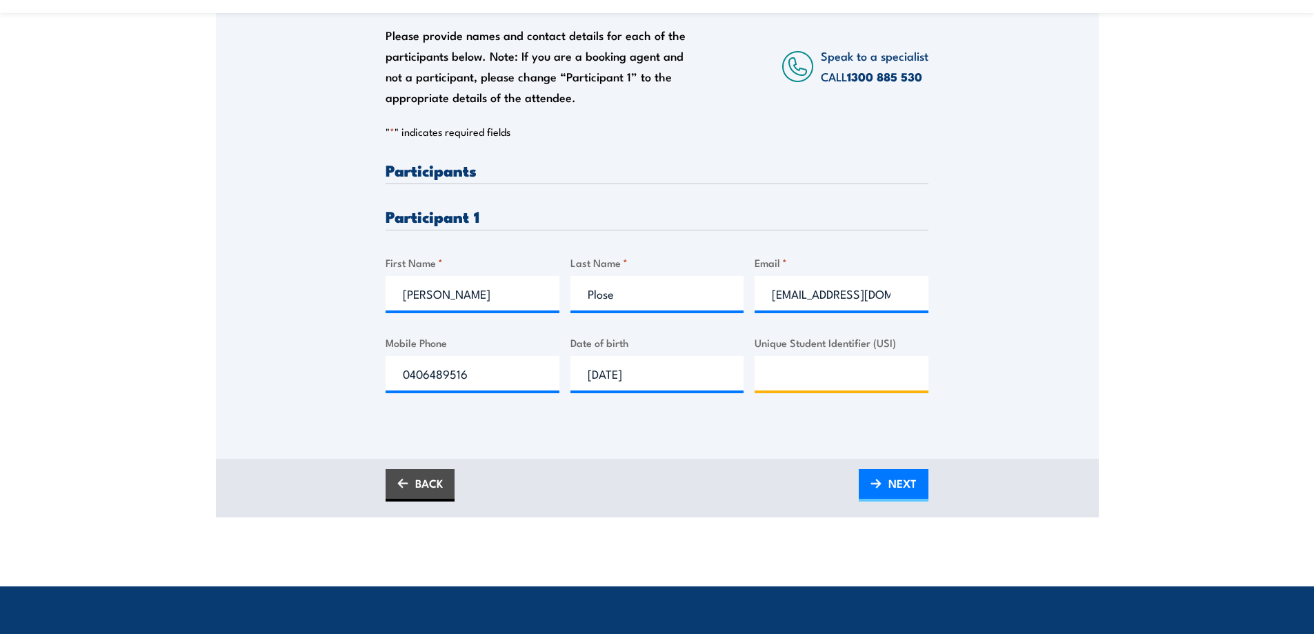
click at [798, 373] on input "Unique Student Identifier (USI)" at bounding box center [842, 373] width 174 height 34
type input "5T6FBJ33RS"
click at [887, 483] on link "NEXT" at bounding box center [894, 485] width 70 height 32
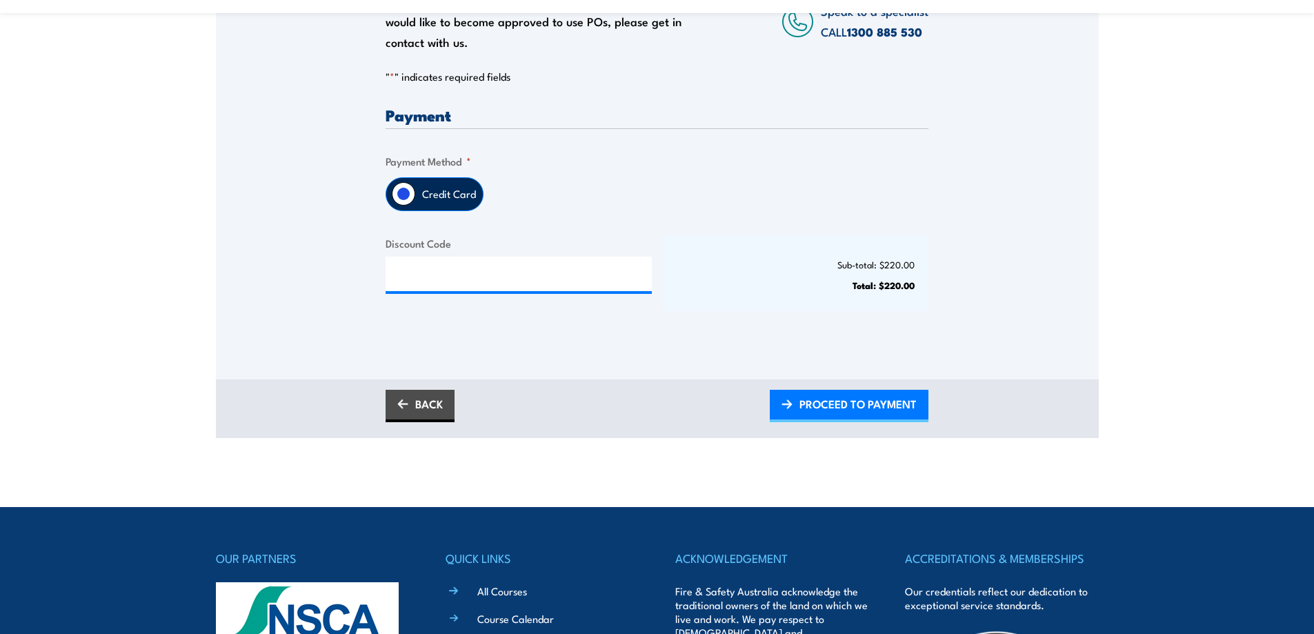
scroll to position [0, 0]
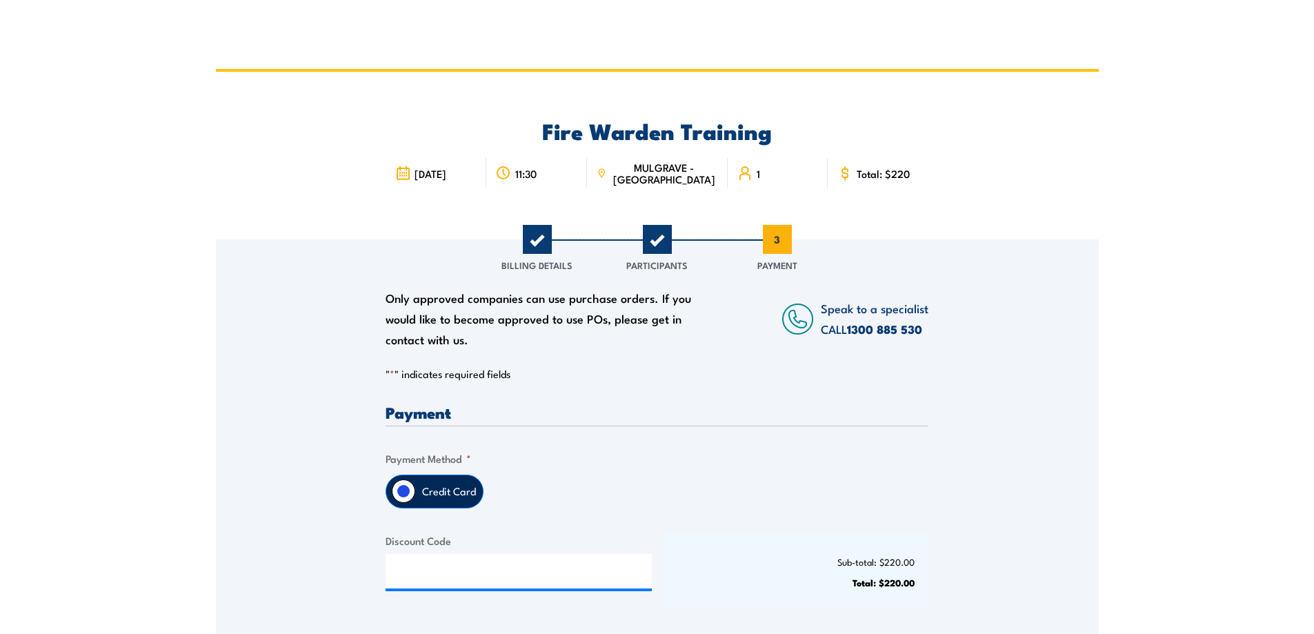
click at [536, 246] on span "1" at bounding box center [537, 239] width 29 height 29
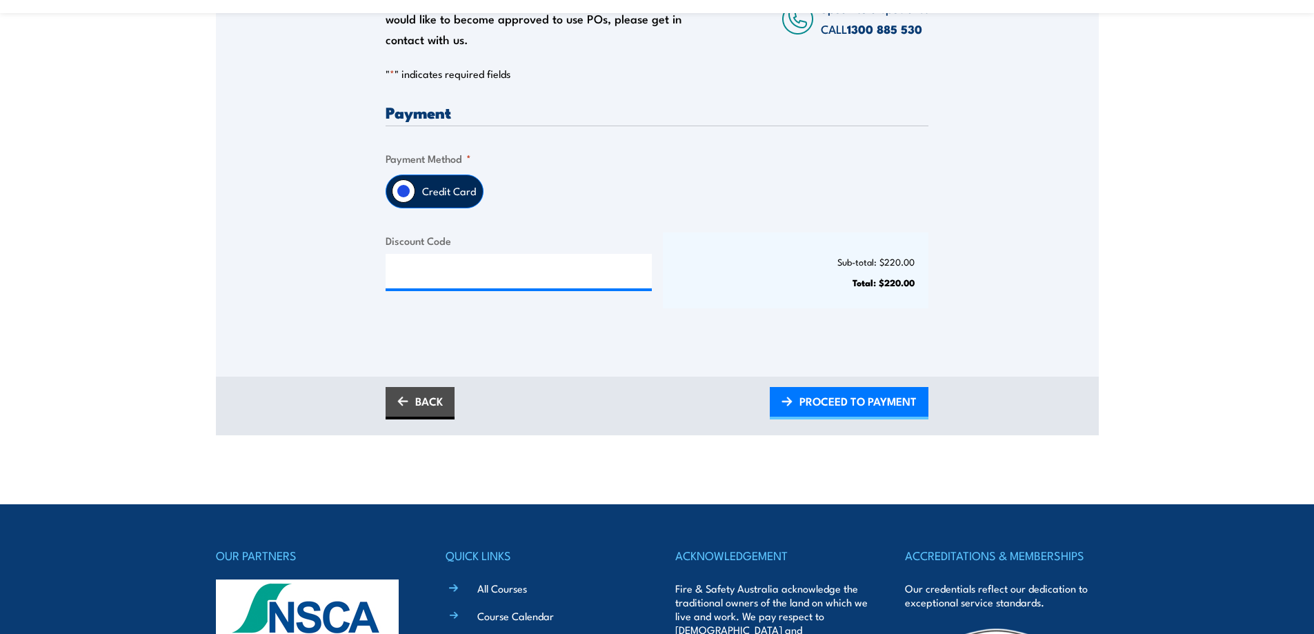
scroll to position [297, 0]
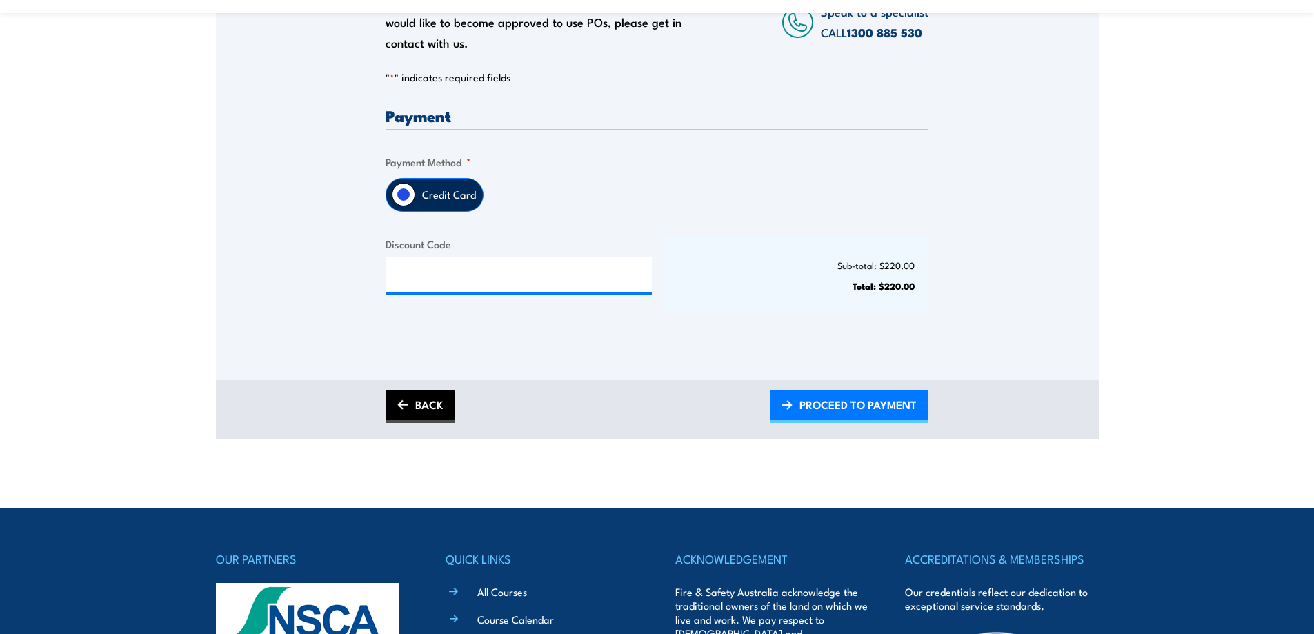
click at [409, 408] on link "BACK" at bounding box center [420, 406] width 69 height 32
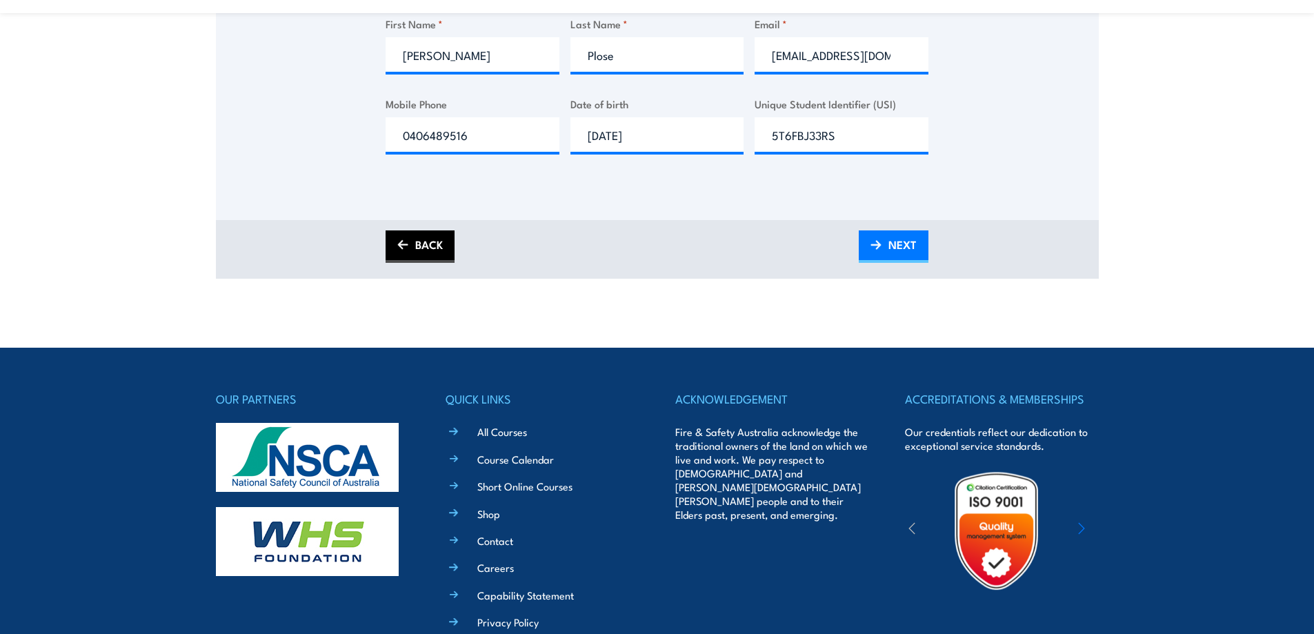
scroll to position [502, 0]
click at [427, 250] on link "BACK" at bounding box center [420, 246] width 69 height 32
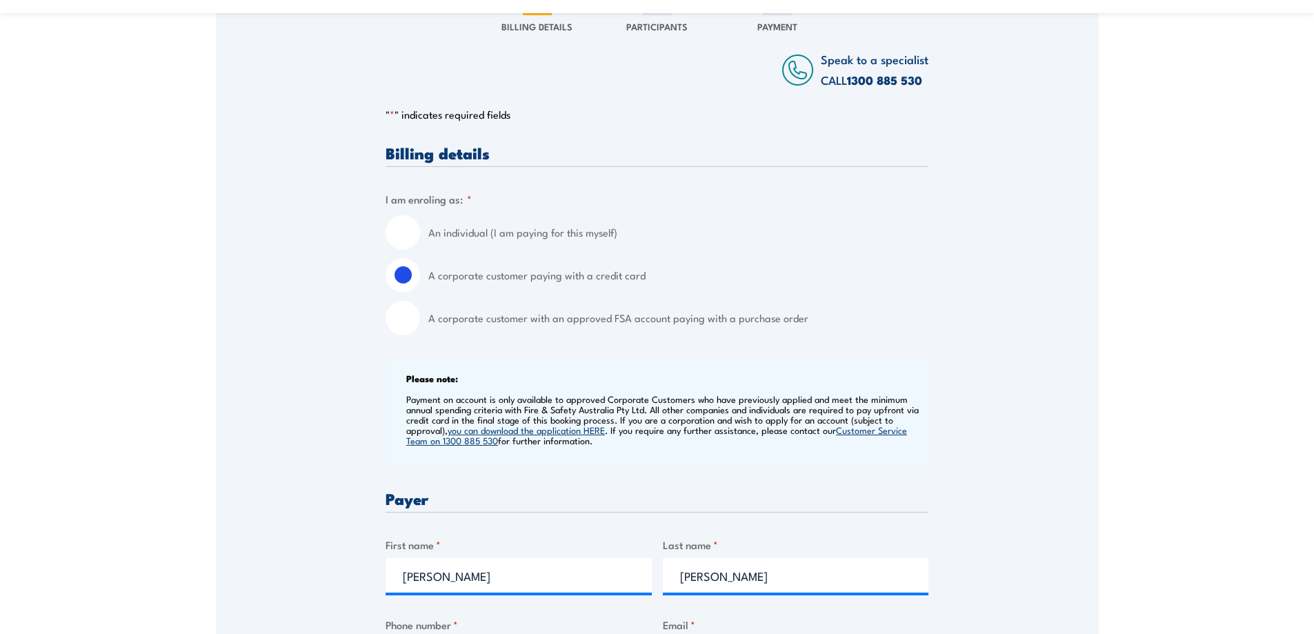
scroll to position [238, 0]
click at [408, 328] on input "A corporate customer with an approved FSA account paying with a purchase order" at bounding box center [403, 318] width 34 height 34
radio input "true"
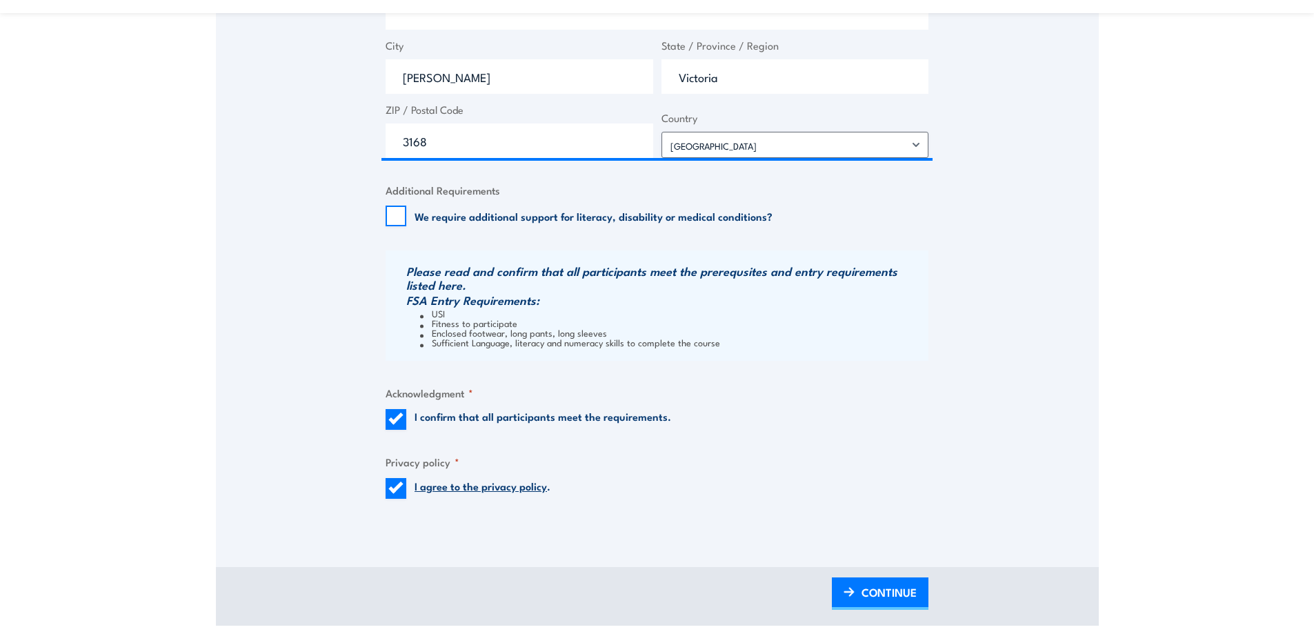
scroll to position [1242, 0]
click at [860, 584] on link "CONTINUE" at bounding box center [880, 591] width 97 height 32
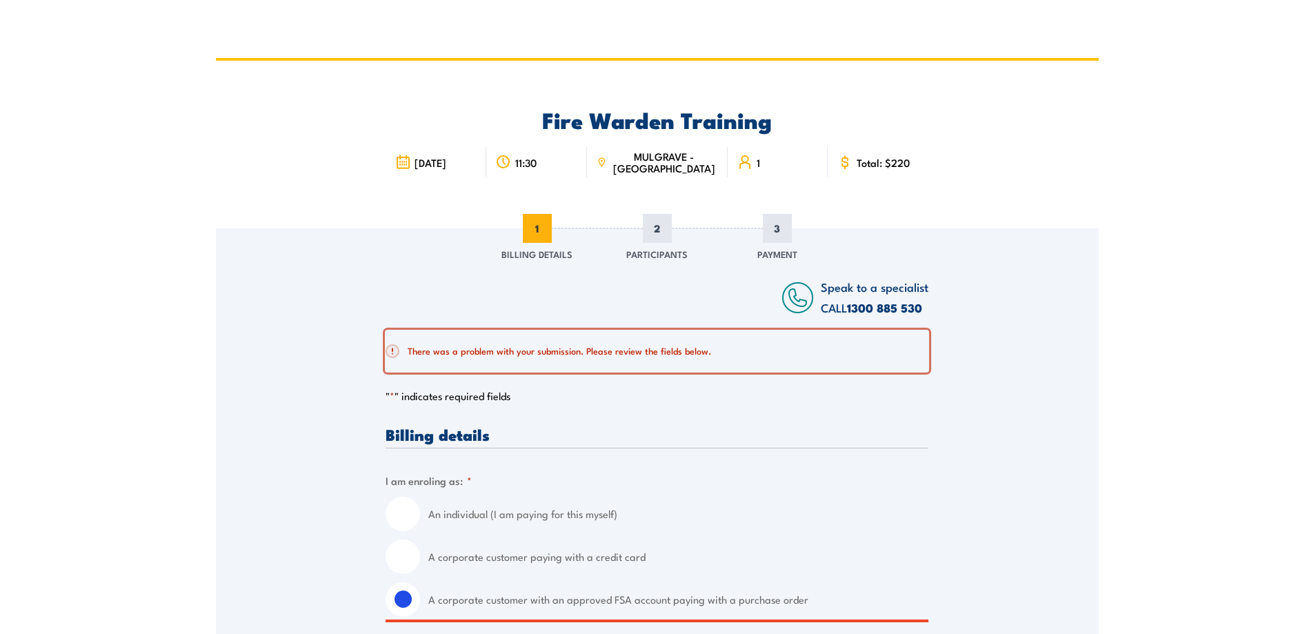
scroll to position [10, 0]
